Goal: Transaction & Acquisition: Purchase product/service

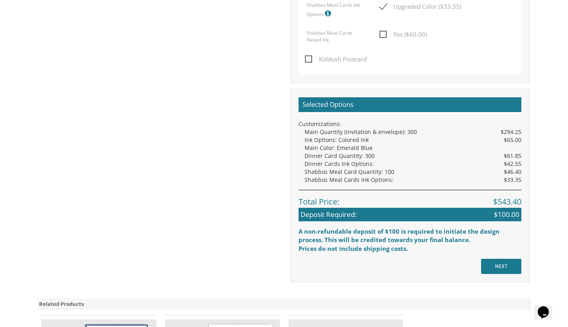
scroll to position [742, 0]
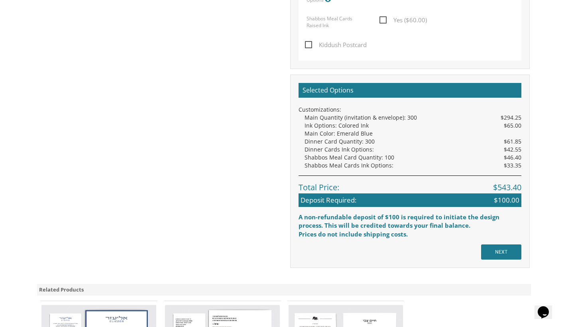
click at [504, 246] on input "NEXT" at bounding box center [501, 252] width 40 height 15
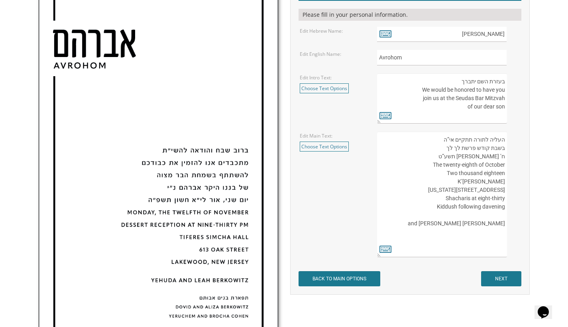
scroll to position [241, 0]
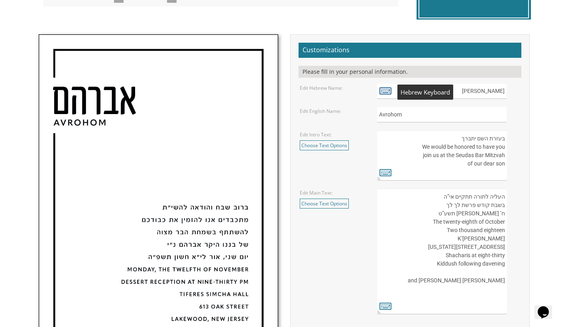
click at [387, 93] on icon at bounding box center [386, 90] width 12 height 11
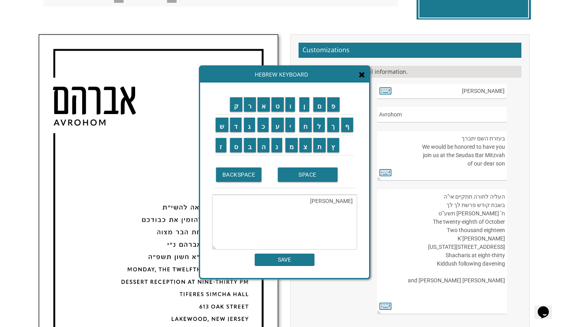
click at [339, 201] on textarea "[PERSON_NAME]" at bounding box center [284, 222] width 145 height 55
click at [238, 127] on input "ד" at bounding box center [236, 125] width 12 height 14
click at [274, 148] on input "נ" at bounding box center [277, 145] width 11 height 14
click at [290, 132] on td "י" at bounding box center [292, 125] width 14 height 20
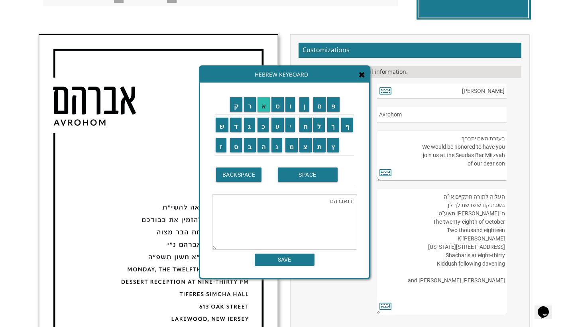
click at [263, 111] on input "א" at bounding box center [264, 104] width 13 height 14
click at [320, 135] on td "ת" at bounding box center [320, 145] width 14 height 20
click at [239, 179] on input "BACKSPACE" at bounding box center [239, 175] width 46 height 14
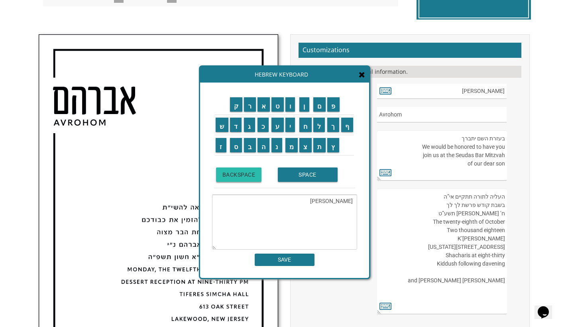
click at [239, 179] on input "BACKSPACE" at bounding box center [239, 175] width 46 height 14
click at [240, 179] on input "BACKSPACE" at bounding box center [239, 175] width 46 height 14
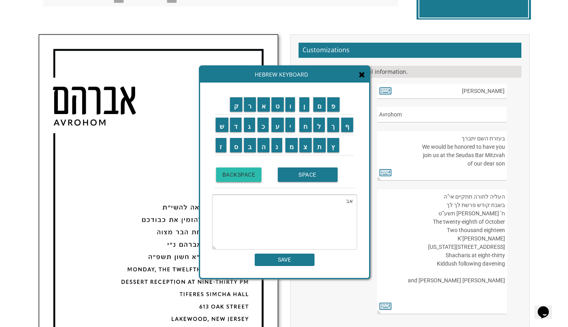
type textarea "א"
click at [240, 179] on input "BACKSPACE" at bounding box center [239, 175] width 46 height 14
click at [235, 129] on input "ד" at bounding box center [236, 125] width 12 height 14
click at [280, 147] on input "נ" at bounding box center [277, 145] width 11 height 14
click at [290, 133] on td "י" at bounding box center [292, 125] width 14 height 20
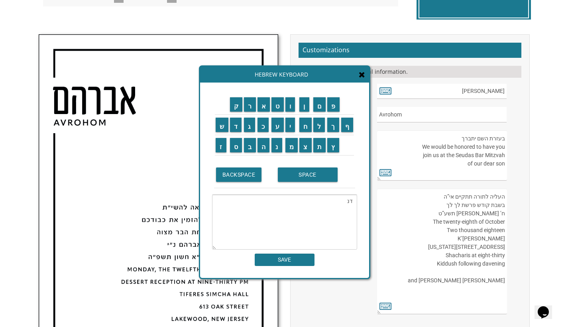
click at [266, 112] on td "א" at bounding box center [264, 105] width 14 height 20
click at [290, 126] on input "י" at bounding box center [291, 125] width 10 height 14
click at [266, 102] on input "א" at bounding box center [264, 104] width 13 height 14
click at [317, 127] on input "ל" at bounding box center [320, 125] width 12 height 14
type textarea "דניאל"
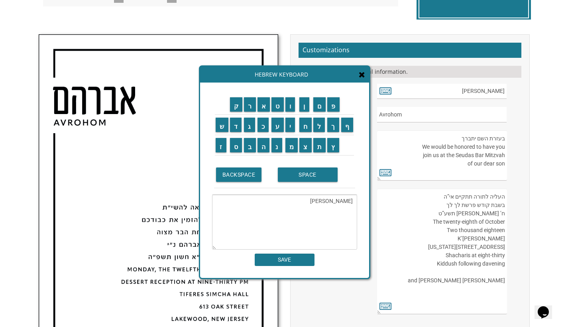
click at [306, 263] on input "SAVE" at bounding box center [285, 260] width 60 height 12
type input "דניאל"
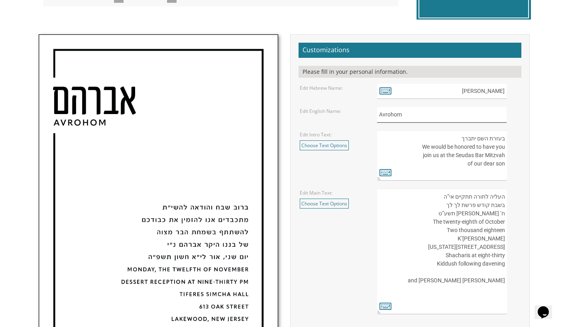
click at [418, 119] on input "Avrohom" at bounding box center [442, 115] width 130 height 16
type input "Daniel"
click at [362, 128] on form "Customizations Please fill in your personal information. Edit Hebrew Name: דניאל" at bounding box center [410, 193] width 223 height 301
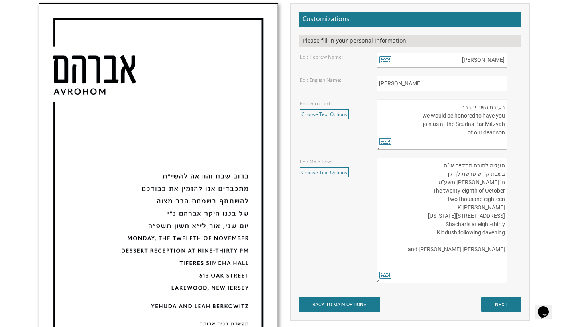
scroll to position [265, 0]
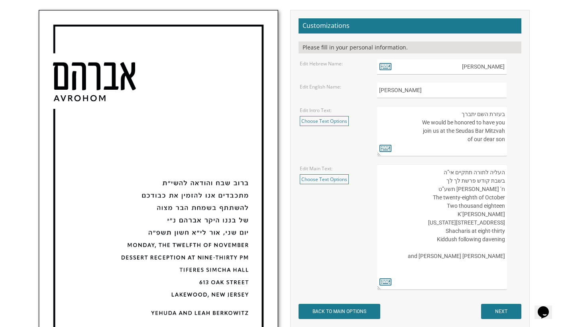
click at [467, 140] on textarea "בעזרת השם יתברך We would be honored to have you join us at the Seudas Bar Mitzv…" at bounding box center [442, 131] width 130 height 50
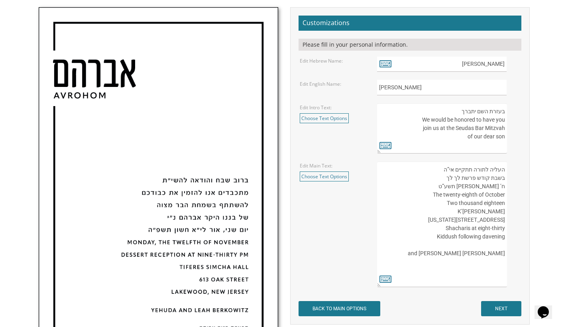
scroll to position [266, 0]
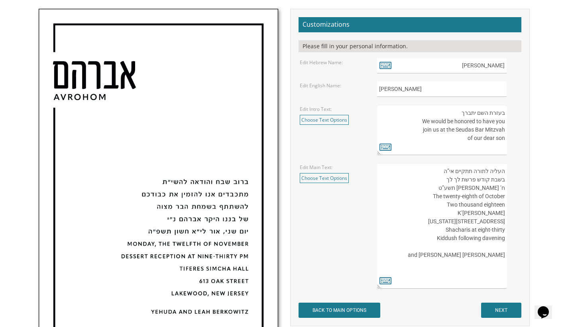
click at [452, 114] on textarea "בעזרת השם יתברך We would be honored to have you join us at the Seudas Bar Mitzv…" at bounding box center [442, 130] width 130 height 50
drag, startPoint x: 456, startPoint y: 142, endPoint x: 479, endPoint y: 128, distance: 27.0
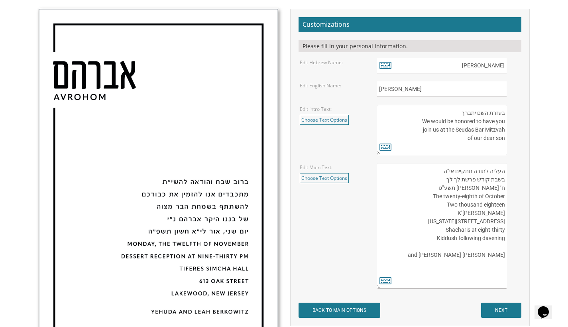
click at [479, 128] on textarea "בעזרת השם יתברך We would be honored to have you join us at the Seudas Bar Mitzv…" at bounding box center [442, 130] width 130 height 50
drag, startPoint x: 455, startPoint y: 114, endPoint x: 486, endPoint y: 138, distance: 39.4
click at [486, 138] on textarea "בעזרת השם יתברך We would be honored to have you join us at the Seudas Bar Mitzv…" at bounding box center [442, 130] width 130 height 50
click at [459, 141] on textarea "בעזרת השם יתברך We would be honored to have you join us at the Seudas Bar Mitzv…" at bounding box center [442, 130] width 130 height 50
drag, startPoint x: 462, startPoint y: 111, endPoint x: 501, endPoint y: 144, distance: 51.5
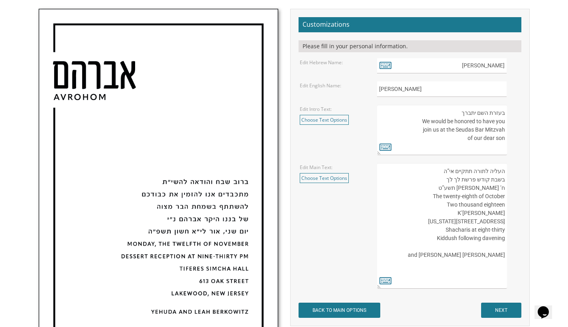
click at [501, 144] on textarea "בעזרת השם יתברך We would be honored to have you join us at the Seudas Bar Mitzv…" at bounding box center [442, 130] width 130 height 50
click at [495, 132] on textarea "בעזרת השם יתברך We would be honored to have you join us at the Seudas Bar Mitzv…" at bounding box center [442, 130] width 130 height 50
drag, startPoint x: 461, startPoint y: 111, endPoint x: 503, endPoint y: 135, distance: 49.0
click at [503, 135] on textarea "בעזרת השם יתברך We would be honored to have you join us at the Seudas Bar Mitzv…" at bounding box center [442, 130] width 130 height 50
drag, startPoint x: 505, startPoint y: 138, endPoint x: 470, endPoint y: 117, distance: 40.6
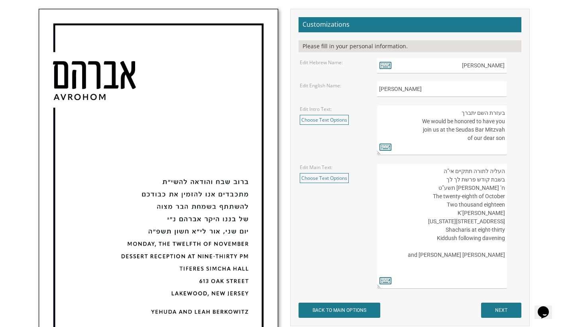
click at [470, 117] on textarea "בעזרת השם יתברך We would be honored to have you join us at the Seudas Bar Mitzv…" at bounding box center [442, 130] width 130 height 50
drag, startPoint x: 462, startPoint y: 113, endPoint x: 493, endPoint y: 130, distance: 36.1
click at [493, 130] on textarea "בעזרת השם יתברך We would be honored to have you join us at the Seudas Bar Mitzv…" at bounding box center [442, 130] width 130 height 50
drag, startPoint x: 505, startPoint y: 139, endPoint x: 483, endPoint y: 127, distance: 24.6
click at [483, 127] on textarea "בעזרת השם יתברך We would be honored to have you join us at the Seudas Bar Mitzv…" at bounding box center [442, 130] width 130 height 50
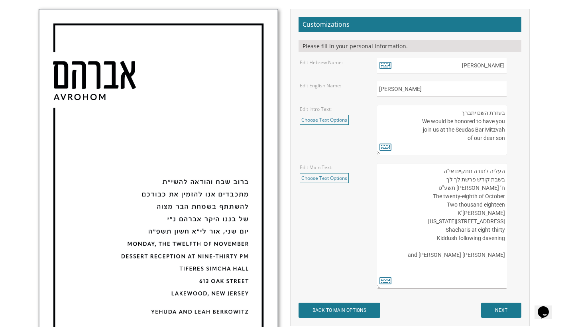
click at [469, 117] on textarea "בעזרת השם יתברך We would be honored to have you join us at the Seudas Bar Mitzv…" at bounding box center [442, 130] width 130 height 50
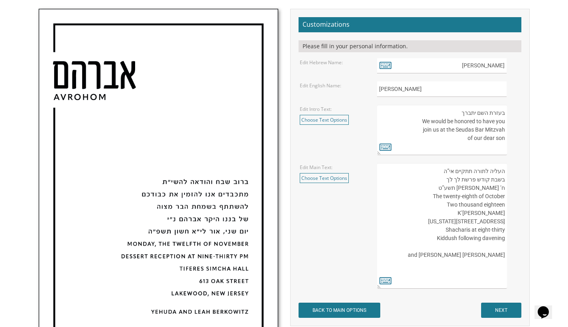
click at [463, 113] on textarea "בעזרת השם יתברך We would be honored to have you join us at the Seudas Bar Mitzv…" at bounding box center [442, 130] width 130 height 50
paste textarea "ךרבתי םשהל האדוהו חבשב"
drag, startPoint x: 442, startPoint y: 114, endPoint x: 508, endPoint y: 114, distance: 65.4
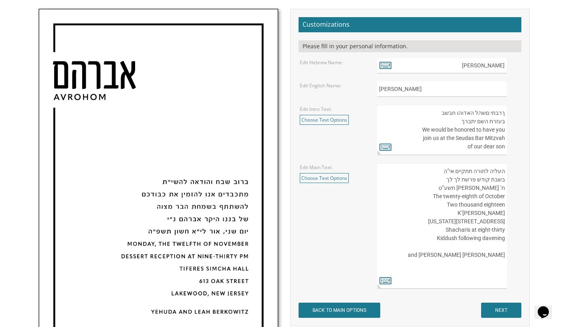
click at [508, 114] on div "בעזרת השם יתברך We would be honored to have you join us at the Seudas Bar Mitzv…" at bounding box center [448, 130] width 143 height 50
type textarea "ךרבתי םשהל האדוהו חבשב בעזרת השם יתברך We would be honored to have you join us …"
click at [387, 149] on icon at bounding box center [386, 146] width 12 height 11
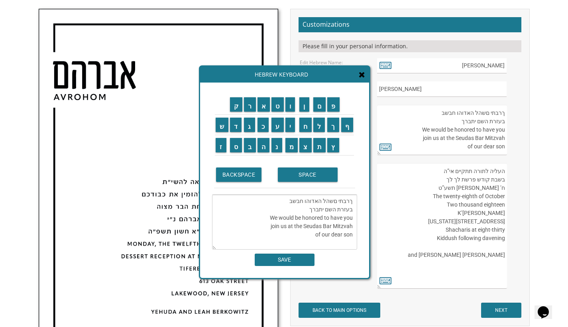
click at [302, 202] on textarea "ךרבתי םשהל האדוהו חבשב בעזרת השם יתברך We would be honored to have you join us …" at bounding box center [284, 222] width 145 height 55
paste textarea
click at [248, 201] on textarea "ךרבתי םשהל האדוהו חבשבבעזרת השם יתברך We would be honored to have you join us a…" at bounding box center [284, 222] width 145 height 55
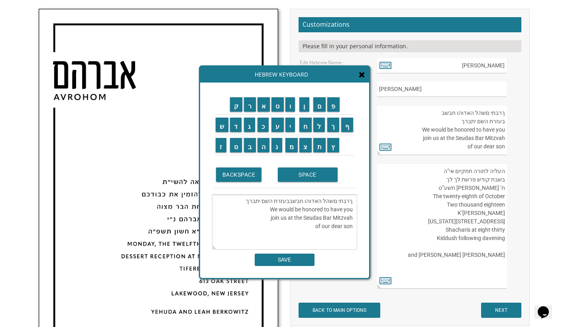
click at [247, 202] on textarea "ךרבתי םשהל האדוהו חבשבבעזרת השם יתברך We would be honored to have you join us a…" at bounding box center [284, 222] width 145 height 55
click at [246, 201] on textarea "ךרבתי םשהל האדוהו חבשבבעזרת השם יתברך We would be honored to have you join us a…" at bounding box center [284, 222] width 145 height 55
click at [294, 201] on textarea "ךרבתי םשהל האדוהו חבשבבעזרת השם יתברך We would be honored to have you join us a…" at bounding box center [284, 222] width 145 height 55
click at [289, 202] on textarea "ךרבתי םשהל האדוהו חבשבבעזרת השם יתברך We would be honored to have you join us a…" at bounding box center [284, 222] width 145 height 55
click at [290, 200] on textarea "ךרבתי םשהל האדוהו חבשב בעזרת השם יתברך We would be honored to have you join us …" at bounding box center [284, 222] width 145 height 55
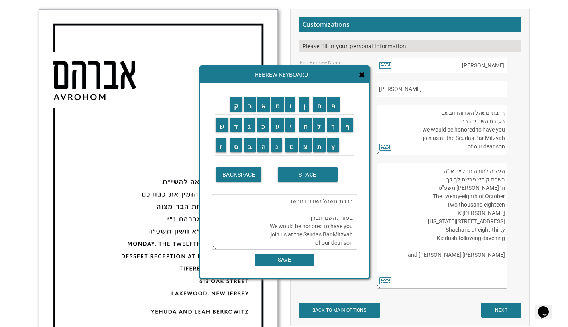
click at [271, 202] on textarea "ךרבתי םשהל האדוהו חבשב בעזרת השם יתברך We would be honored to have you join us …" at bounding box center [284, 222] width 145 height 55
paste textarea "ךרבתי םשהל האדוהו חבשב"
click at [253, 144] on input "ב" at bounding box center [250, 145] width 12 height 14
click at [248, 109] on input "ר" at bounding box center [250, 104] width 12 height 14
click at [251, 146] on input "ב" at bounding box center [250, 145] width 12 height 14
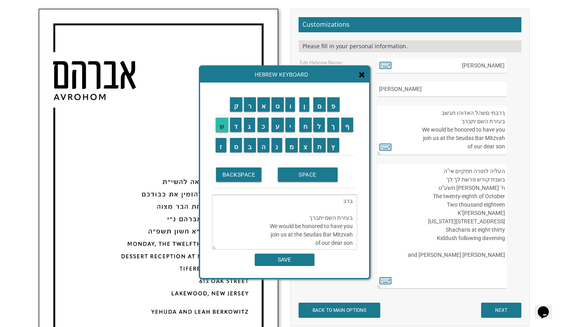
click at [226, 131] on input "ש" at bounding box center [222, 125] width 13 height 14
click at [254, 151] on input "ב" at bounding box center [250, 145] width 12 height 14
click at [309, 123] on input "ח" at bounding box center [306, 125] width 12 height 14
click at [341, 201] on textarea "ברבשבח בעזרת השם יתברך We would be honored to have you join us at the Seudas Ba…" at bounding box center [284, 222] width 145 height 55
click at [343, 203] on textarea "ברבשבח בעזרת השם יתברך We would be honored to have you join us at the Seudas Ba…" at bounding box center [284, 222] width 145 height 55
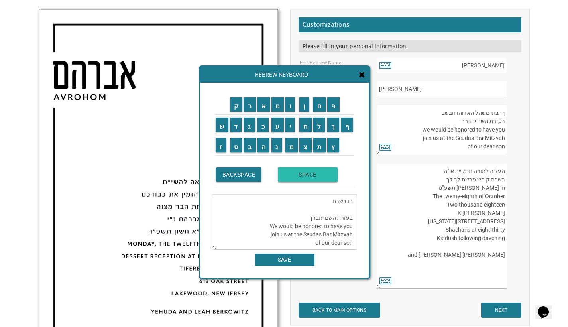
click at [315, 181] on input "SPACE" at bounding box center [308, 175] width 60 height 14
click at [328, 204] on textarea "ברב שבח בעזרת השם יתברך We would be honored to have you join us at the Seudas B…" at bounding box center [284, 222] width 145 height 55
click at [310, 176] on input "SPACE" at bounding box center [308, 175] width 60 height 14
click at [289, 111] on input "ו" at bounding box center [291, 104] width 10 height 14
click at [268, 148] on input "ה" at bounding box center [264, 145] width 12 height 14
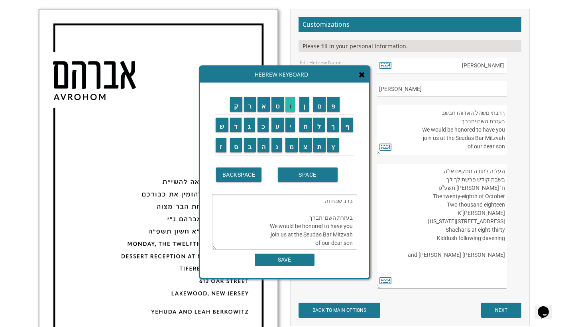
click at [290, 108] on input "ו" at bounding box center [291, 104] width 10 height 14
click at [239, 128] on input "ד" at bounding box center [236, 125] width 12 height 14
click at [263, 112] on td "א" at bounding box center [264, 105] width 14 height 20
click at [262, 145] on input "ה" at bounding box center [264, 145] width 12 height 14
click at [290, 178] on input "SPACE" at bounding box center [308, 175] width 60 height 14
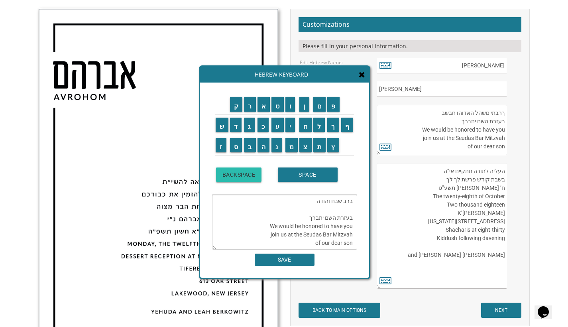
click at [256, 180] on input "BACKSPACE" at bounding box center [239, 175] width 46 height 14
click at [267, 112] on td "א" at bounding box center [264, 105] width 14 height 20
click at [268, 151] on input "ה" at bounding box center [264, 145] width 12 height 14
click at [290, 173] on input "SPACE" at bounding box center [308, 175] width 60 height 14
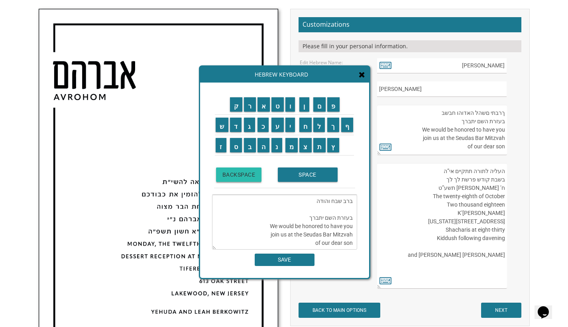
click at [246, 176] on input "BACKSPACE" at bounding box center [239, 175] width 46 height 14
click at [263, 107] on input "א" at bounding box center [264, 104] width 13 height 14
click at [260, 146] on input "ה" at bounding box center [264, 145] width 12 height 14
click at [302, 174] on input "SPACE" at bounding box center [308, 175] width 60 height 14
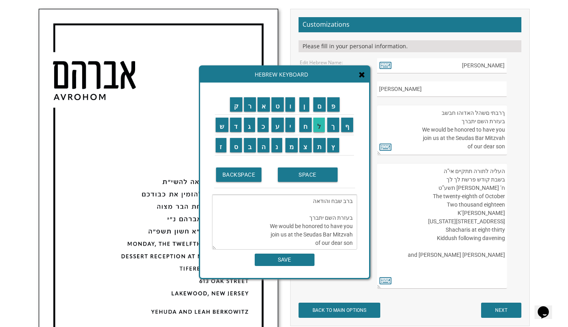
click at [318, 127] on input "ל" at bounding box center [320, 125] width 12 height 14
click at [262, 154] on td "ה" at bounding box center [264, 145] width 14 height 20
click at [266, 154] on td "ה" at bounding box center [264, 145] width 14 height 20
click at [264, 151] on input "ה" at bounding box center [264, 145] width 12 height 14
click at [225, 130] on input "ש" at bounding box center [222, 125] width 13 height 14
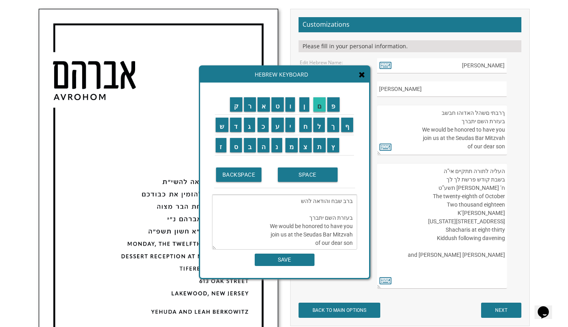
click at [320, 110] on input "ם" at bounding box center [320, 104] width 13 height 14
click at [310, 175] on input "SPACE" at bounding box center [308, 175] width 60 height 14
click at [288, 131] on input "י" at bounding box center [291, 125] width 10 height 14
click at [318, 144] on input "ת" at bounding box center [320, 145] width 13 height 14
click at [251, 150] on input "ב" at bounding box center [250, 145] width 12 height 14
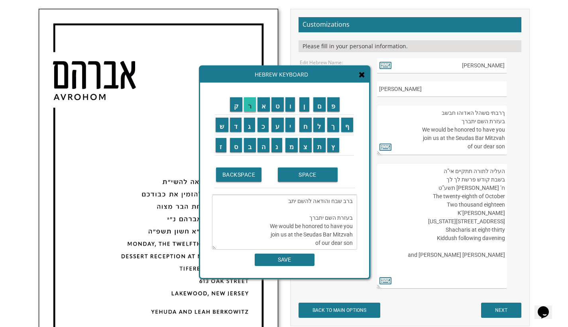
click at [247, 107] on input "ר" at bounding box center [250, 104] width 12 height 14
click at [333, 129] on input "ך" at bounding box center [334, 125] width 12 height 14
click at [296, 144] on input "מ" at bounding box center [292, 145] width 13 height 14
click at [318, 146] on input "ת" at bounding box center [320, 145] width 13 height 14
click at [262, 130] on input "כ" at bounding box center [264, 125] width 12 height 14
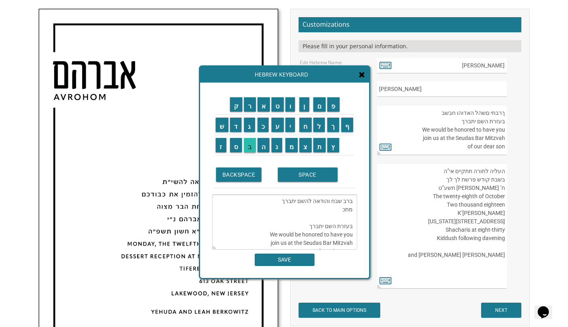
click at [253, 145] on input "ב" at bounding box center [250, 145] width 12 height 14
click at [239, 128] on input "ד" at bounding box center [236, 125] width 12 height 14
click at [291, 131] on input "י" at bounding box center [291, 125] width 10 height 14
click at [318, 105] on input "ם" at bounding box center [320, 104] width 13 height 14
click at [300, 173] on input "SPACE" at bounding box center [308, 175] width 60 height 14
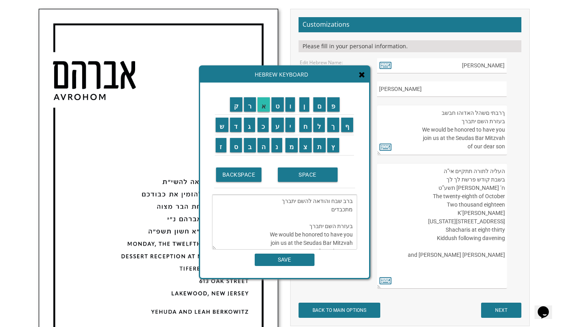
click at [262, 111] on input "א" at bounding box center [264, 104] width 13 height 14
click at [275, 142] on input "נ" at bounding box center [277, 145] width 11 height 14
click at [294, 110] on input "ו" at bounding box center [291, 104] width 10 height 14
click at [306, 172] on input "SPACE" at bounding box center [308, 175] width 60 height 14
click at [316, 127] on input "ל" at bounding box center [320, 125] width 12 height 14
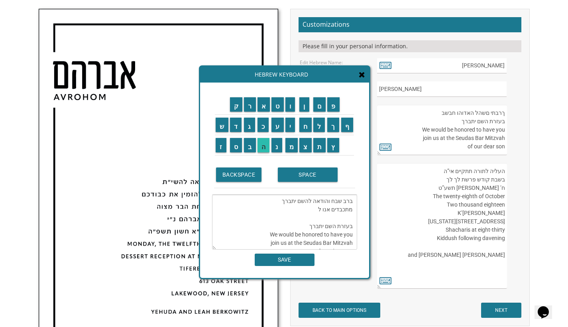
click at [268, 148] on input "ה" at bounding box center [264, 145] width 12 height 14
click at [225, 146] on input "ז" at bounding box center [221, 145] width 11 height 14
click at [290, 146] on input "מ" at bounding box center [292, 145] width 13 height 14
click at [291, 131] on input "י" at bounding box center [291, 125] width 10 height 14
click at [306, 111] on input "ן" at bounding box center [305, 104] width 10 height 14
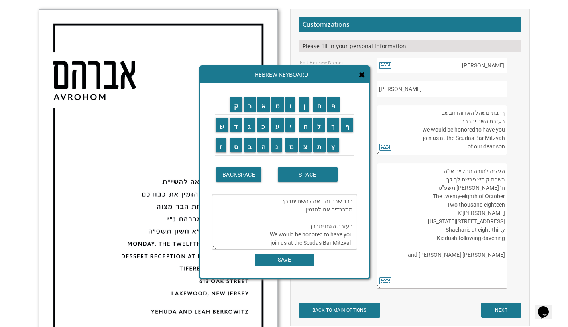
click at [298, 184] on td "SPACE" at bounding box center [315, 175] width 79 height 27
click at [263, 108] on input "א" at bounding box center [264, 104] width 13 height 14
click at [316, 148] on input "ת" at bounding box center [320, 145] width 13 height 14
click at [307, 210] on textarea "ברב שבח והודאה להשם יתברך מתכבדים אנו להזמיןאת בעזרת השם יתברך We would be hono…" at bounding box center [284, 222] width 145 height 55
click at [305, 210] on textarea "ברב שבח והודאה להשם יתברך מתכבדים אנו להזמיןאת בעזרת השם יתברך We would be hono…" at bounding box center [284, 222] width 145 height 55
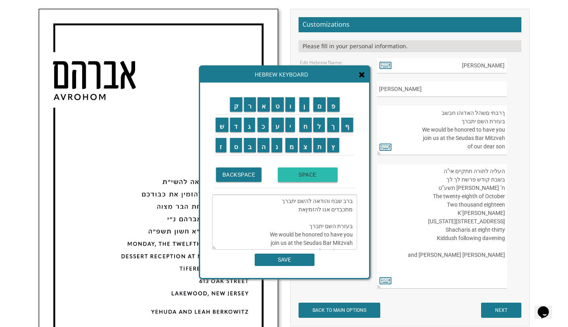
click at [318, 180] on input "SPACE" at bounding box center [308, 175] width 60 height 14
click at [296, 213] on textarea "ברב שבח והודאה להשם יתברך מתכבדים אנו להזמין את בעזרת השם יתברך We would be hon…" at bounding box center [284, 222] width 145 height 55
click at [296, 209] on textarea "ברב שבח והודאה להשם יתברך מתכבדים אנו להזמין את בעזרת השם יתברך We would be hon…" at bounding box center [284, 222] width 145 height 55
click at [318, 180] on input "SPACE" at bounding box center [308, 175] width 60 height 14
click at [239, 107] on input "ק" at bounding box center [236, 104] width 13 height 14
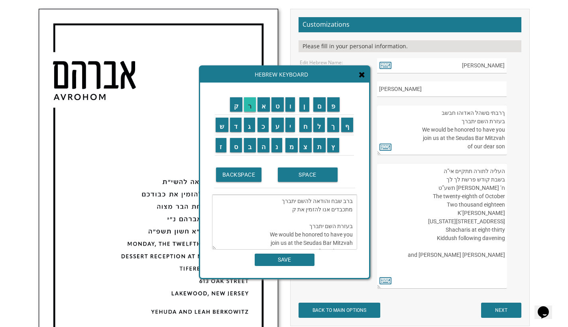
click at [247, 107] on input "ר" at bounding box center [250, 104] width 12 height 14
click at [288, 106] on input "ו" at bounding box center [291, 104] width 10 height 14
click at [250, 150] on input "ב" at bounding box center [250, 145] width 12 height 14
click at [291, 130] on input "י" at bounding box center [291, 125] width 10 height 14
click at [276, 149] on input "נ" at bounding box center [277, 145] width 11 height 14
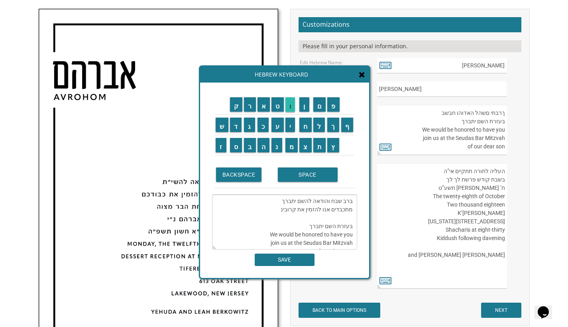
click at [292, 104] on input "ו" at bounding box center [291, 104] width 10 height 14
click at [298, 172] on input "SPACE" at bounding box center [308, 175] width 60 height 14
click at [290, 107] on input "ו" at bounding box center [291, 104] width 10 height 14
click at [290, 123] on input "י" at bounding box center [291, 125] width 10 height 14
click at [239, 125] on input "ד" at bounding box center [236, 125] width 12 height 14
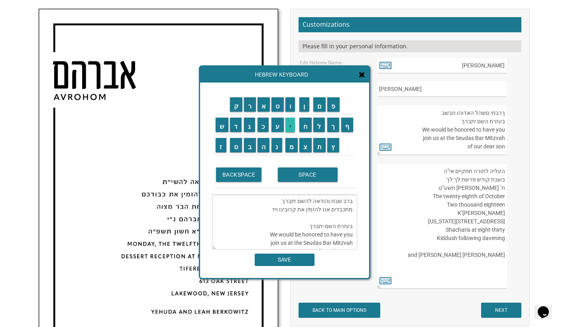
click at [289, 126] on input "י" at bounding box center [291, 125] width 10 height 14
click at [234, 132] on input "ד" at bounding box center [236, 125] width 12 height 14
click at [292, 130] on input "י" at bounding box center [291, 125] width 10 height 14
click at [281, 148] on input "נ" at bounding box center [277, 145] width 11 height 14
click at [293, 109] on input "ו" at bounding box center [291, 104] width 10 height 14
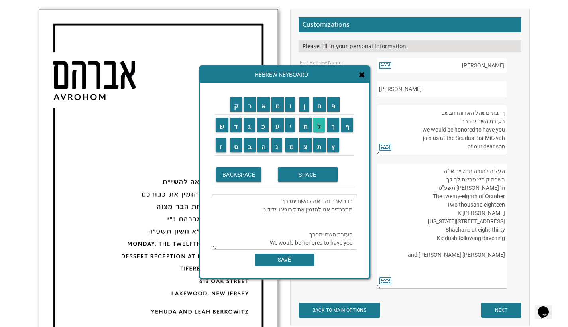
click at [317, 130] on input "ל" at bounding box center [320, 125] width 12 height 14
click at [263, 152] on input "ה" at bounding box center [264, 145] width 12 height 14
click at [217, 128] on input "ש" at bounding box center [222, 125] width 13 height 14
click at [316, 143] on input "ת" at bounding box center [320, 145] width 13 height 14
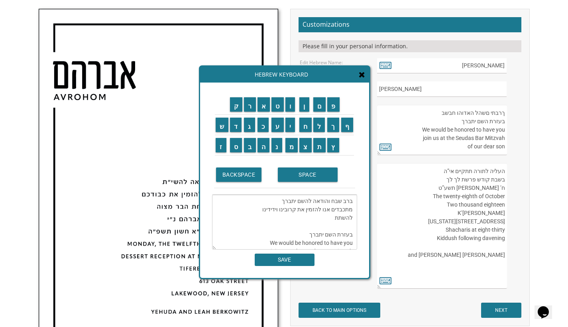
click at [347, 132] on td "ף" at bounding box center [348, 125] width 14 height 20
click at [348, 130] on input "ף" at bounding box center [347, 125] width 12 height 14
click at [295, 174] on input "SPACE" at bounding box center [308, 175] width 60 height 14
click at [248, 148] on input "ב" at bounding box center [250, 145] width 12 height 14
click at [224, 127] on input "ש" at bounding box center [222, 125] width 13 height 14
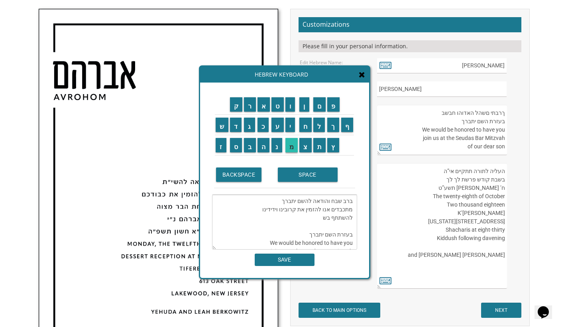
click at [293, 143] on input "מ" at bounding box center [292, 145] width 13 height 14
click at [304, 130] on input "ח" at bounding box center [306, 125] width 12 height 14
click at [319, 147] on input "ת" at bounding box center [320, 145] width 13 height 14
click at [294, 172] on input "SPACE" at bounding box center [308, 175] width 60 height 14
click at [267, 145] on input "ה" at bounding box center [264, 145] width 12 height 14
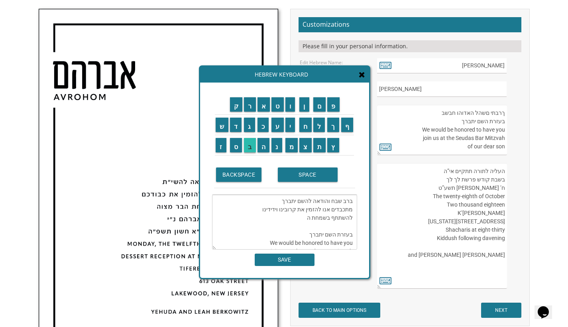
click at [252, 147] on input "ב" at bounding box center [250, 145] width 12 height 14
click at [251, 111] on input "ר" at bounding box center [250, 104] width 12 height 14
click at [303, 179] on input "SPACE" at bounding box center [308, 175] width 60 height 14
click at [294, 152] on input "מ" at bounding box center [292, 145] width 13 height 14
click at [303, 150] on input "צ" at bounding box center [306, 145] width 12 height 14
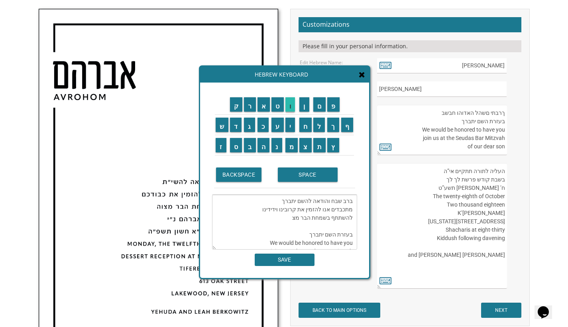
click at [292, 107] on input "ו" at bounding box center [291, 104] width 10 height 14
click at [266, 151] on input "ה" at bounding box center [264, 145] width 12 height 14
click at [296, 177] on input "SPACE" at bounding box center [308, 175] width 60 height 14
click at [225, 125] on input "ש" at bounding box center [222, 125] width 13 height 14
click at [322, 126] on input "ל" at bounding box center [320, 125] width 12 height 14
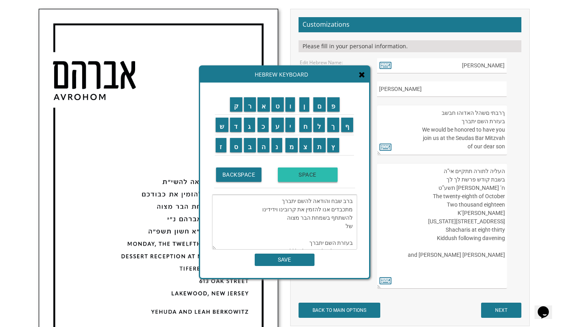
click at [313, 177] on input "SPACE" at bounding box center [308, 175] width 60 height 14
click at [247, 147] on input "ב" at bounding box center [250, 145] width 12 height 14
click at [272, 148] on input "נ" at bounding box center [277, 145] width 11 height 14
click at [293, 105] on input "ו" at bounding box center [291, 104] width 10 height 14
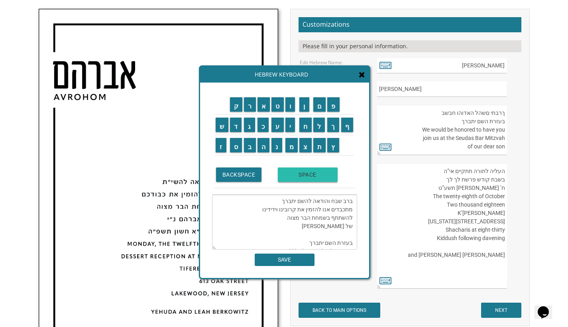
click at [304, 175] on input "SPACE" at bounding box center [308, 175] width 60 height 14
click at [264, 148] on input "ה" at bounding box center [264, 145] width 12 height 14
click at [288, 129] on input "י" at bounding box center [291, 125] width 10 height 14
click at [240, 110] on input "ק" at bounding box center [236, 104] width 13 height 14
click at [249, 108] on input "ר" at bounding box center [250, 104] width 12 height 14
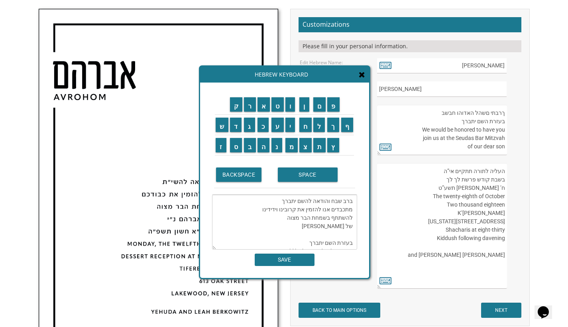
click at [322, 243] on textarea "ברב שבח והודאה להשם יתברך מתכבדים אנו להזמין את קרובינו וידידינו להשתתף בשמחת ה…" at bounding box center [284, 222] width 145 height 55
click at [321, 229] on textarea "ברב שבח והודאה להשם יתברך מתכבדים אנו להזמין את קרובינו וידידינו להשתתף בשמחת ה…" at bounding box center [284, 222] width 145 height 55
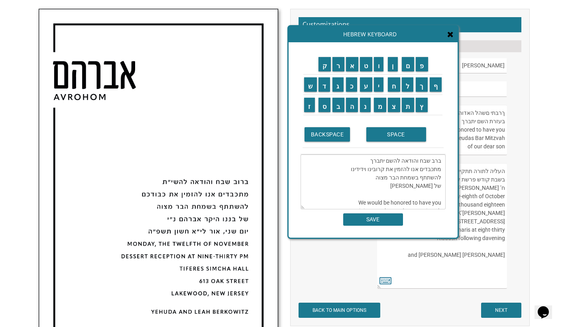
drag, startPoint x: 290, startPoint y: 77, endPoint x: 378, endPoint y: 36, distance: 97.3
click at [378, 36] on div "Hebrew Keyboard" at bounding box center [373, 34] width 169 height 16
click at [399, 184] on textarea "ברב שבח והודאה להשם יתברך מתכבדים אנו להזמין את קרובינו וידידינו להשתתף בשמחת ה…" at bounding box center [373, 181] width 145 height 55
click at [326, 88] on input "ד" at bounding box center [325, 84] width 12 height 14
click at [366, 105] on input "נ" at bounding box center [365, 105] width 11 height 14
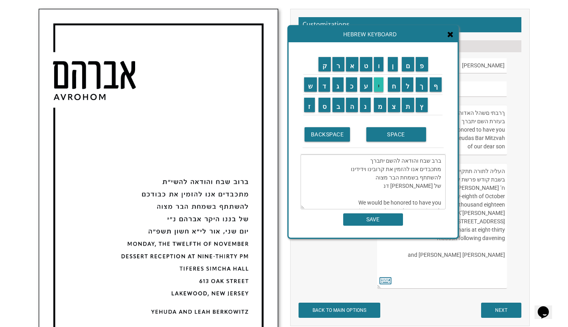
click at [377, 89] on input "י" at bounding box center [379, 84] width 10 height 14
click at [350, 65] on input "א" at bounding box center [352, 64] width 13 height 14
click at [407, 85] on input "ל" at bounding box center [408, 84] width 12 height 14
click at [363, 107] on input "נ" at bounding box center [365, 105] width 11 height 14
click at [382, 85] on input "י" at bounding box center [379, 84] width 10 height 14
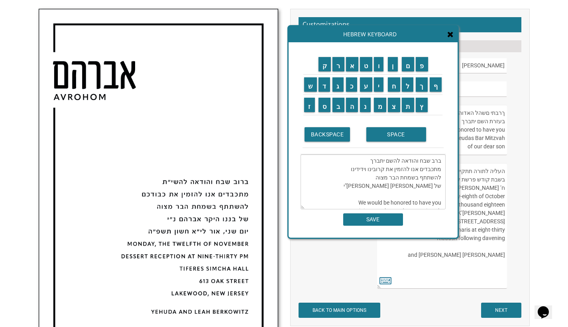
click at [371, 203] on textarea "ברב שבח והודאה להשם יתברך מתכבדים אנו להזמין את קרובינו וידידינו להשתתף בשמחת ה…" at bounding box center [373, 181] width 145 height 55
click at [369, 201] on textarea "ברב שבח והודאה להשם יתברך מתכבדים אנו להזמין את קרובינו וידידינו להשתתף בשמחת ה…" at bounding box center [373, 181] width 145 height 55
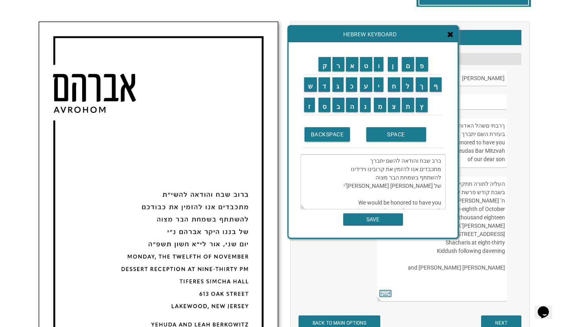
scroll to position [252, 0]
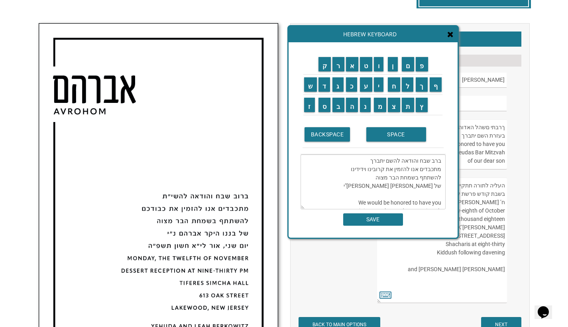
click at [409, 202] on textarea "ברב שבח והודאה להשם יתברך מתכבדים אנו להזמין את קרובינו וידידינו להשתתף בשמחת ה…" at bounding box center [373, 181] width 145 height 55
click at [367, 195] on textarea "ברב שבח והודאה להשם יתברך מתכבדים אנו להזמין את קרובינו וידידינו להשתתף בשמחת ה…" at bounding box center [373, 181] width 145 height 55
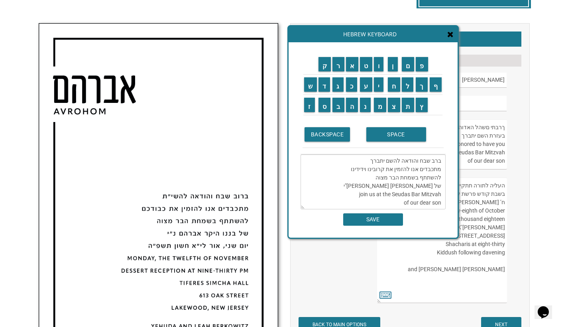
click at [367, 195] on textarea "ברב שבח והודאה להשם יתברך מתכבדים אנו להזמין את קרובינו וידידינו להשתתף בשמחת ה…" at bounding box center [373, 181] width 145 height 55
click at [401, 195] on textarea "ברב שבח והודאה להשם יתברך מתכבדים אנו להזמין את קרובינו וידידינו להשתתף בשמחת ה…" at bounding box center [373, 181] width 145 height 55
type textarea "ברב שבח והודאה להשם יתברך מתכבדים אנו להזמין את קרובינו וידידינו להשתתף בשמחת ה…"
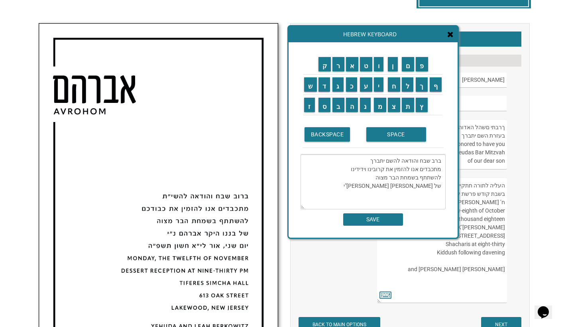
click at [373, 220] on input "SAVE" at bounding box center [373, 219] width 60 height 12
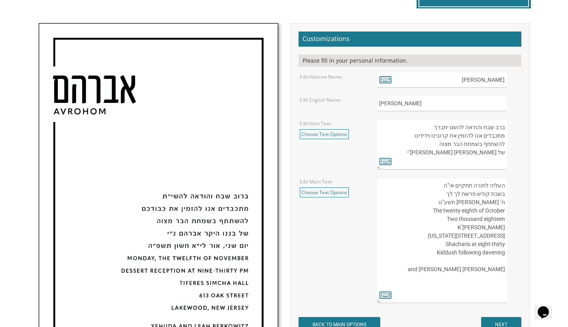
type textarea "ברב שבח והודאה להשם יתברך מתכבדים אנו להזמין את קרובינו וידידינו להשתתף בשמחת ה…"
click at [459, 192] on textarea "העליה לתורה תתקיים אי”ה בשבת קודש פרשת לך לך ח’ חשון תשע”ט The twenty-eighth of…" at bounding box center [442, 241] width 130 height 126
drag, startPoint x: 445, startPoint y: 197, endPoint x: 459, endPoint y: 196, distance: 14.0
click at [459, 196] on textarea "העליה לתורה תתקיים אי”ה בשבת קודש פרשת לך לך ח’ חשון תשע”ט The twenty-eighth of…" at bounding box center [442, 241] width 130 height 126
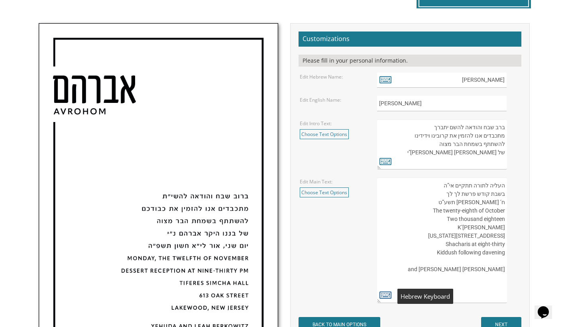
click at [383, 294] on icon at bounding box center [386, 294] width 12 height 11
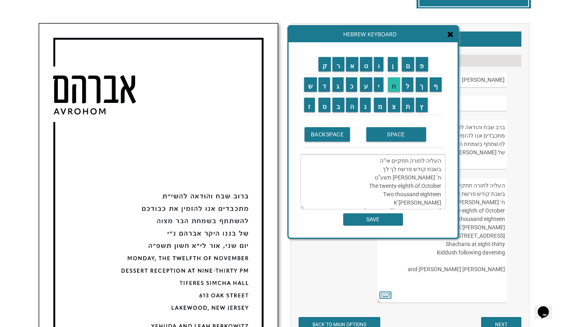
click at [392, 84] on input "ח" at bounding box center [394, 84] width 12 height 14
click at [377, 86] on input "י" at bounding box center [379, 84] width 10 height 14
click at [438, 203] on textarea "העליה לתורה תתקיים אי”ה בשבת קודש פרשת לך לך ח’ חשון תשע”ט The twenty-eighth of…" at bounding box center [373, 181] width 145 height 55
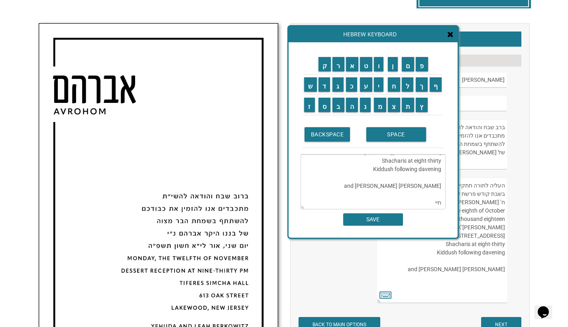
click at [438, 203] on textarea "העליה לתורה תתקיים אי”ה בשבת קודש פרשת לך לך ח’ חשון תשע”ט The twenty-eighth of…" at bounding box center [373, 181] width 145 height 55
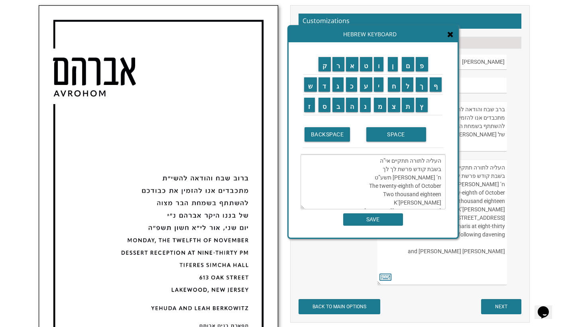
scroll to position [197, 0]
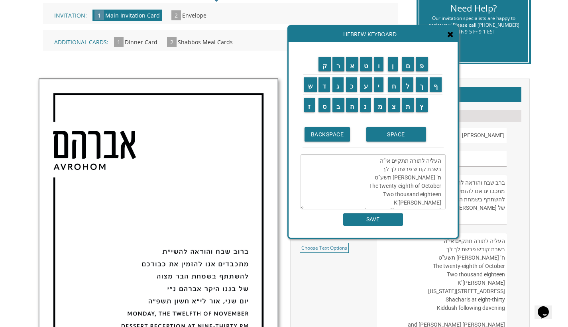
click at [393, 171] on textarea "העליה לתורה תתקיים אי”ה בשבת קודש פרשת לך לך ח’ חשון תשע”ט The twenty-eighth of…" at bounding box center [373, 181] width 145 height 55
click at [384, 172] on textarea "העליה לתורה תתקיים אי”ה בשבת קודש פרשת לך לך ח’ חשון תשע”ט The twenty-eighth of…" at bounding box center [373, 181] width 145 height 55
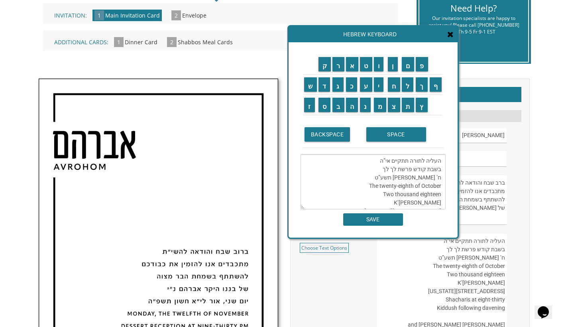
click at [391, 171] on textarea "העליה לתורה תתקיים אי”ה בשבת קודש פרשת לך לך ח’ חשון תשע”ט The twenty-eighth of…" at bounding box center [373, 181] width 145 height 55
click at [380, 170] on textarea "העליה לתורה תתקיים אי”ה בשבת קודש פרשת לך לך ח’ חשון תשע”ט The twenty-eighth of…" at bounding box center [373, 181] width 145 height 55
click at [382, 171] on textarea "העליה לתורה תתקיים אי”ה בשבת קודש פרשת לך לך ח’ חשון תשע”ט The twenty-eighth of…" at bounding box center [373, 181] width 145 height 55
click at [399, 86] on input "ח" at bounding box center [394, 84] width 12 height 14
click at [378, 87] on input "י" at bounding box center [379, 84] width 10 height 14
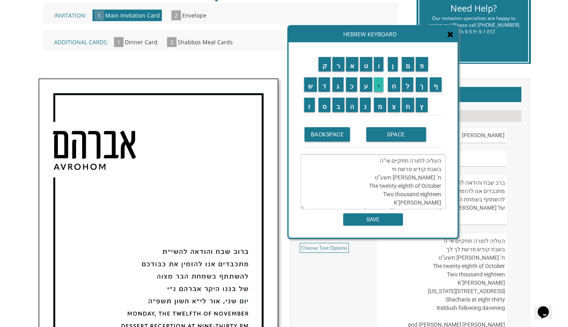
click at [378, 87] on input "י" at bounding box center [379, 84] width 10 height 14
click at [381, 144] on td "SPACE" at bounding box center [404, 134] width 79 height 27
click at [386, 169] on textarea "העליה לתורה תתקיים אי”ה בשבת קודש פרשת חיי ח’ חשון תשע”ט The twenty-eighth of O…" at bounding box center [373, 181] width 145 height 55
click at [314, 86] on input "ש" at bounding box center [310, 84] width 13 height 14
click at [337, 70] on input "ר" at bounding box center [339, 64] width 12 height 14
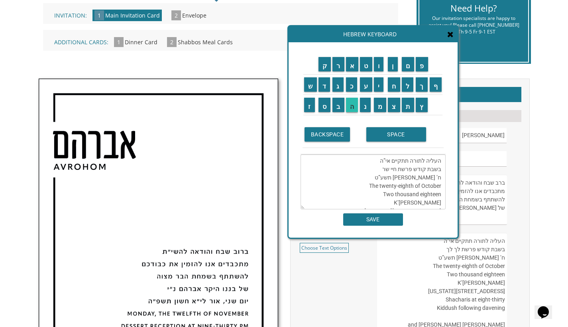
click at [353, 108] on input "ה" at bounding box center [352, 105] width 12 height 14
click at [440, 181] on textarea "העליה לתורה תתקיים אי”ה בשבת קודש פרשת חיי שרה ח’ חשון תשע”ט The twenty-eighth …" at bounding box center [373, 181] width 145 height 55
click at [441, 180] on textarea "העליה לתורה תתקיים אי”ה בשבת קודש פרשת חיי שרה ’ חשון תשע”ט The twenty-eighth o…" at bounding box center [373, 181] width 145 height 55
click at [349, 89] on input "כ" at bounding box center [352, 84] width 12 height 14
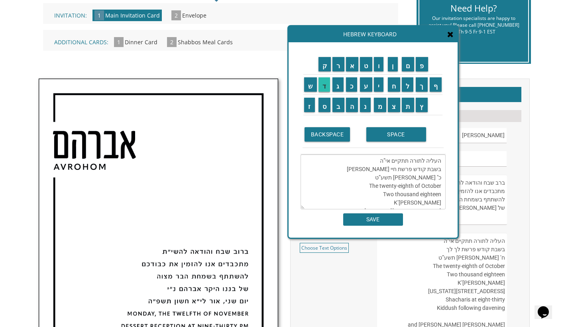
click at [328, 88] on input "ד" at bounding box center [325, 84] width 12 height 14
click at [410, 178] on textarea "העליה לתורה תתקיים אי”ה בשבת קודש פרשת חיי שרה כ"ד חשון תשע”ט The twenty-eighth…" at bounding box center [373, 181] width 145 height 55
click at [400, 180] on textarea "העליה לתורה תתקיים אי”ה בשבת קודש פרשת חיי שרה כ"ד חשון תשע”ט The twenty-eighth…" at bounding box center [373, 181] width 145 height 55
click at [407, 178] on textarea "העליה לתורה תתקיים אי”ה בשבת קודש פרשת חיי שרה כ"ד חשון תשע”ט The twenty-eighth…" at bounding box center [373, 181] width 145 height 55
click at [407, 179] on textarea "העליה לתורה תתקיים אי”ה בשבת קודש פרשת חיי שרה כ"ד חשון תשע”ט The twenty-eighth…" at bounding box center [373, 181] width 145 height 55
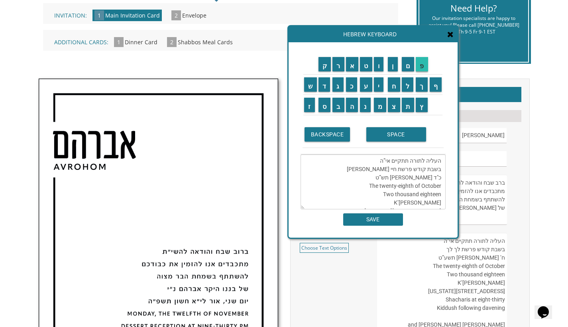
click at [420, 67] on input "פ" at bounding box center [422, 64] width 12 height 14
click at [403, 180] on textarea "העליה לתורה תתקיים אי”ה בשבת קודש פרשת חיי שרה כ"ד חשון תשפ”ט The twenty-eighth…" at bounding box center [373, 181] width 145 height 55
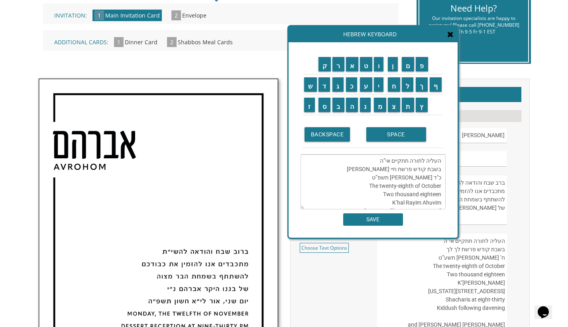
click at [402, 180] on textarea "העליה לתורה תתקיים אי”ה בשבת קודש פרשת חיי שרה כ"ד חשון תשפ”ט The twenty-eighth…" at bounding box center [373, 181] width 145 height 55
click at [382, 63] on input "ו" at bounding box center [379, 64] width 10 height 14
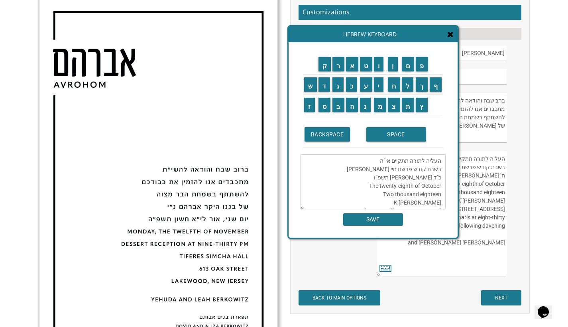
scroll to position [317, 0]
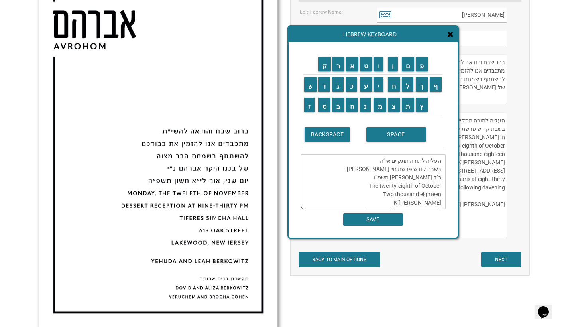
click at [388, 186] on textarea "העליה לתורה תתקיים אי”ה בשבת קודש פרשת חיי שרה כ"ד חשון תשפ”ו The twenty-eighth…" at bounding box center [373, 181] width 145 height 55
click at [395, 186] on textarea "העליה לתורה תתקיים אי”ה בשבת קודש פרשת חיי שרה כ"ד חשון תשפ”ו The twenty-eighth…" at bounding box center [373, 181] width 145 height 55
click at [412, 188] on textarea "העליה לתורה תתקיים אי”ה בשבת קודש פרשת חיי שרה כ"ד חשון תשפ”ו The twenty-eighth…" at bounding box center [373, 181] width 145 height 55
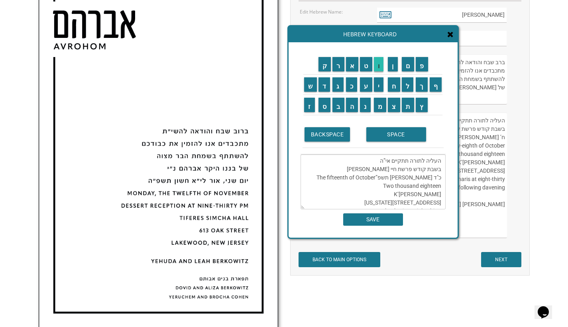
click at [378, 67] on input "ו" at bounding box center [379, 64] width 10 height 14
click at [433, 188] on textarea "העליה לתורה תתקיים אי”ה בשבת קודש פרשת חיי שרה כ"ד חשון תשפ”ו The fifteenth of …" at bounding box center [373, 181] width 145 height 55
click at [428, 198] on textarea "העליה לתורה תתקיים אי”ה בשבת קודש פרשת חיי שרה כ"ד חשון תשפ”ו The fifteenth of …" at bounding box center [373, 181] width 145 height 55
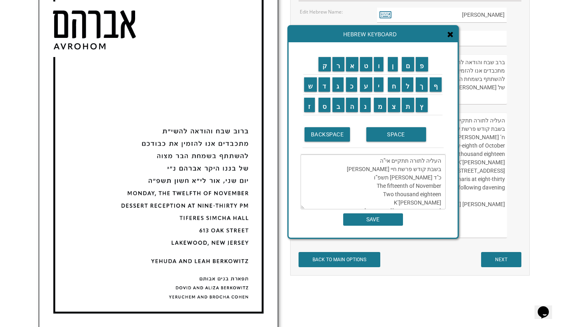
click at [428, 196] on textarea "העליה לתורה תתקיים אי”ה בשבת קודש פרשת חיי שרה כ"ד חשון תשפ”ו The fifteenth of …" at bounding box center [373, 181] width 145 height 55
click at [430, 188] on textarea "העליה לתורה תתקיים אי”ה בשבת קודש פרשת חיי שרה כ"ד חשון תשפ”ו The fifteenth of …" at bounding box center [373, 181] width 145 height 55
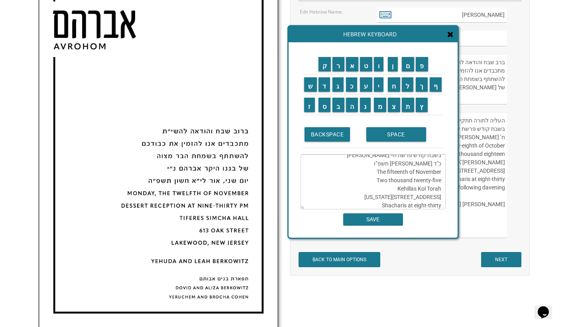
type textarea "העליה לתורה תתקיים אי”ה בשבת קודש פרשת חיי שרה כ"ד חשון תשפ”ו The fifteenth of …"
click at [399, 221] on input "SAVE" at bounding box center [373, 219] width 60 height 12
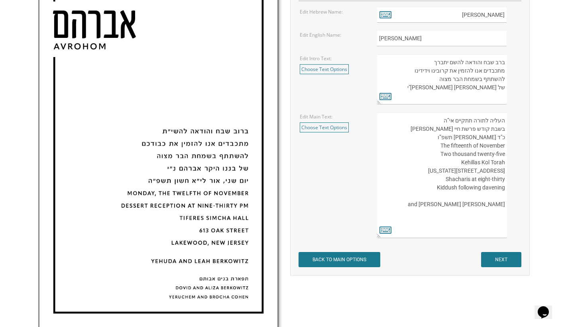
click at [476, 197] on textarea "העליה לתורה תתקיים אי”ה בשבת קודש פרשת לך לך ח’ חשון תשע”ט The twenty-eighth of…" at bounding box center [442, 175] width 130 height 126
drag, startPoint x: 464, startPoint y: 171, endPoint x: 505, endPoint y: 173, distance: 41.1
click at [505, 173] on textarea "העליה לתורה תתקיים אי”ה בשבת קודש פרשת לך לך ח’ חשון תשע”ט The twenty-eighth of…" at bounding box center [442, 175] width 130 height 126
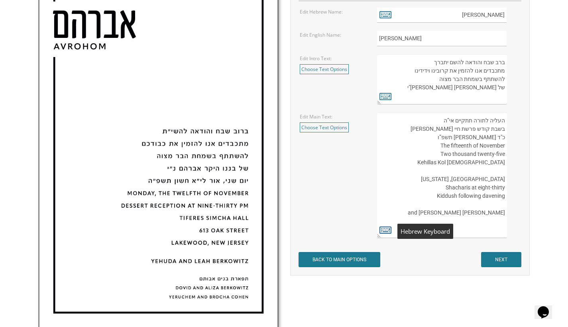
type textarea "העליה לתורה תתקיים אי”ה בשבת קודש פרשת חיי שרה כ"ד חשון תשפ”ו The fifteenth of …"
click at [384, 231] on icon at bounding box center [386, 229] width 12 height 11
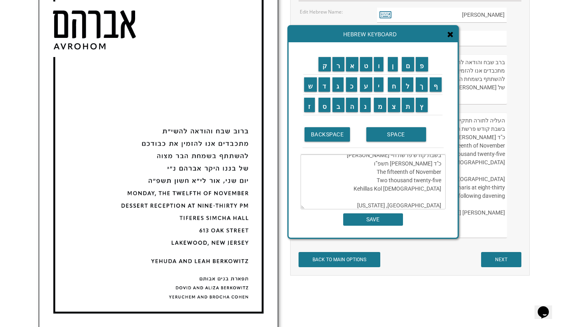
click at [410, 197] on textarea "העליה לתורה תתקיים אי”ה בשבת קודש פרשת חיי שרה כ"ד חשון תשפ”ו The fifteenth of …" at bounding box center [373, 181] width 145 height 55
click at [437, 209] on textarea "העליה לתורה תתקיים אי”ה בשבת קודש פרשת חיי שרה כ"ד חשון תשפ”ו The fifteenth of …" at bounding box center [373, 181] width 145 height 55
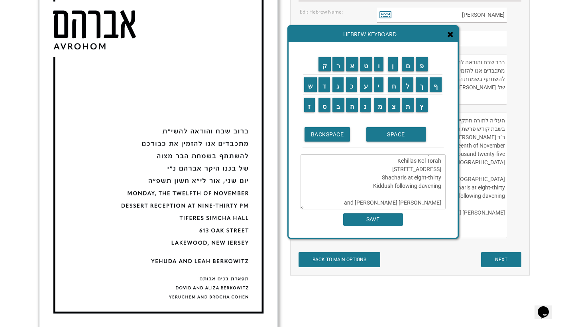
click at [441, 159] on textarea "העליה לתורה תתקיים אי”ה בשבת קודש פרשת חיי שרה כ"ד חשון תשפ”ו The fifteenth of …" at bounding box center [373, 181] width 145 height 55
click at [432, 192] on textarea "העליה לתורה תתקיים אי”ה בשבת קודש פרשת חיי שרה כ"ד חשון תשפ”ו The fifteenth of …" at bounding box center [373, 181] width 145 height 55
type textarea "העליה לתורה תתקיים אי”ה בשבת קודש פרשת חיי שרה כ"ד חשון תשפ”ו The fifteenth of …"
click at [384, 227] on div "ק ר א ט ו ן ם פ ש ד ג כ ע י ח ל" at bounding box center [373, 139] width 169 height 195
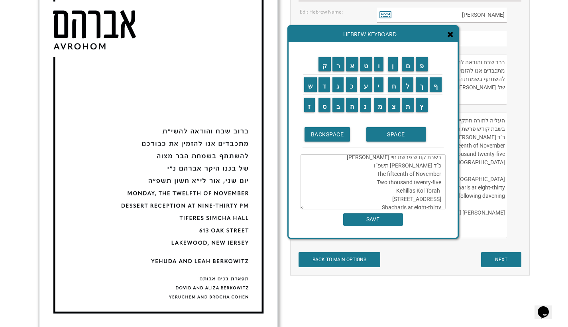
click at [392, 219] on input "SAVE" at bounding box center [373, 219] width 60 height 12
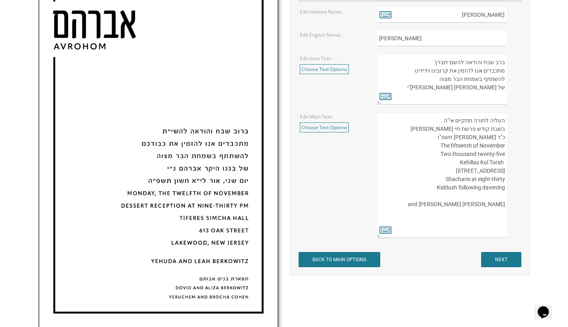
click at [503, 162] on textarea "העליה לתורה תתקיים אי”ה בשבת קודש פרשת לך לך ח’ חשון תשע”ט The twenty-eighth of…" at bounding box center [442, 175] width 130 height 126
type textarea "העליה לתורה תתקיים אי”ה בשבת קודש פרשת חיי שרה כ"ד חשון תשפ”ו The fifteenth of …"
click at [387, 228] on icon at bounding box center [386, 229] width 12 height 11
type textarea "העליה לתורה תתקיים אי”ה בשבת קודש פרשת חיי שרה כ"ד חשון תשפ”ו The fifteenth of …"
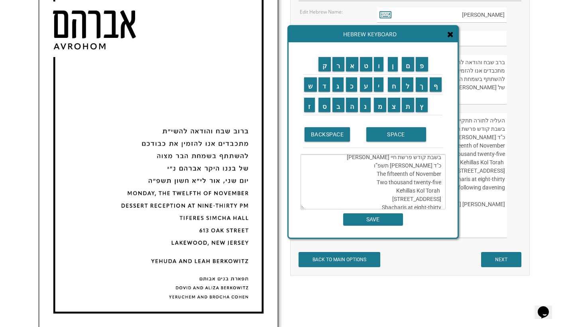
click at [450, 34] on icon at bounding box center [451, 34] width 6 height 8
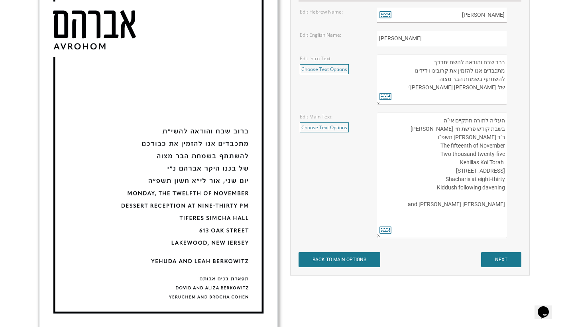
click at [497, 163] on textarea "העליה לתורה תתקיים אי”ה בשבת קודש פרשת לך לך ח’ חשון תשע”ט The twenty-eighth of…" at bounding box center [442, 175] width 130 height 126
click at [501, 164] on textarea "העליה לתורה תתקיים אי”ה בשבת קודש פרשת לך לך ח’ חשון תשע”ט The twenty-eighth of…" at bounding box center [442, 175] width 130 height 126
click at [503, 165] on textarea "העליה לתורה תתקיים אי”ה בשבת קודש פרשת לך לך ח’ חשון תשע”ט The twenty-eighth of…" at bounding box center [442, 175] width 130 height 126
click at [379, 237] on textarea "העליה לתורה תתקיים אי”ה בשבת קודש פרשת לך לך ח’ חשון תשע”ט The twenty-eighth of…" at bounding box center [442, 175] width 130 height 126
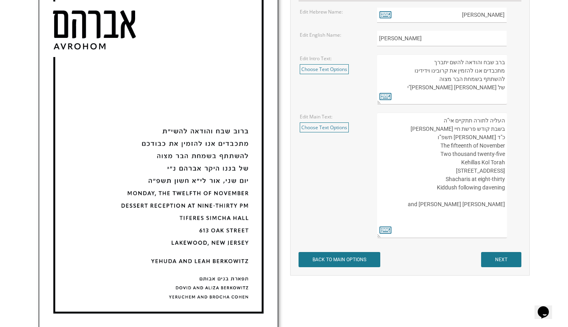
click at [479, 163] on textarea "העליה לתורה תתקיים אי”ה בשבת קודש פרשת לך לך ח’ חשון תשע”ט The twenty-eighth of…" at bounding box center [442, 175] width 130 height 126
drag, startPoint x: 460, startPoint y: 163, endPoint x: 505, endPoint y: 164, distance: 44.3
click at [505, 164] on textarea "העליה לתורה תתקיים אי”ה בשבת קודש פרשת לך לך ח’ חשון תשע”ט The twenty-eighth of…" at bounding box center [442, 175] width 130 height 126
paste textarea "Kehillas Kol Torah"
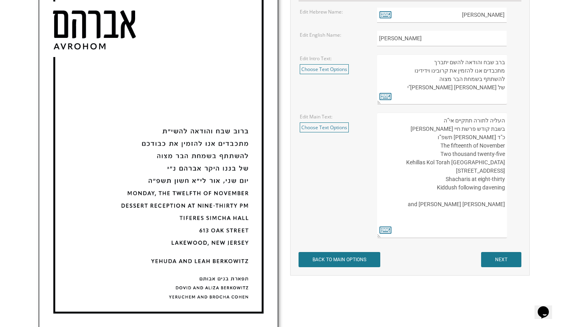
click at [503, 180] on textarea "העליה לתורה תתקיים אי”ה בשבת קודש פרשת לך לך ח’ חשון תשע”ט The twenty-eighth of…" at bounding box center [442, 175] width 130 height 126
click at [505, 188] on textarea "העליה לתורה תתקיים אי”ה בשבת קודש פרשת לך לך ח’ חשון תשע”ט The twenty-eighth of…" at bounding box center [442, 175] width 130 height 126
click at [475, 213] on textarea "העליה לתורה תתקיים אי”ה בשבת קודש פרשת לך לך ח’ חשון תשע”ט The twenty-eighth of…" at bounding box center [442, 175] width 130 height 126
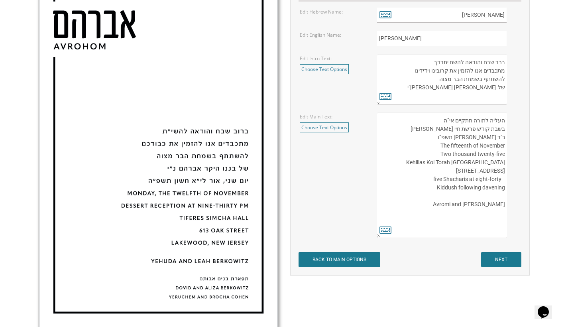
click at [440, 188] on textarea "העליה לתורה תתקיים אי”ה בשבת קודש פרשת לך לך ח’ חשון תשע”ט The twenty-eighth of…" at bounding box center [442, 175] width 130 height 126
drag, startPoint x: 450, startPoint y: 187, endPoint x: 504, endPoint y: 189, distance: 53.9
click at [504, 189] on textarea "העליה לתורה תתקיים אי”ה בשבת קודש פרשת לך לך ח’ חשון תשע”ט The twenty-eighth of…" at bounding box center [442, 175] width 130 height 126
paste textarea "Shacharis at eight-fty"
click at [483, 189] on textarea "העליה לתורה תתקיים אי”ה בשבת קודש פרשת לך לך ח’ חשון תשע”ט The twenty-eighth of…" at bounding box center [442, 175] width 130 height 126
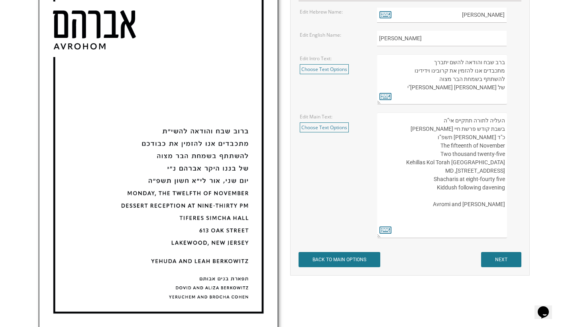
click at [485, 189] on textarea "העליה לתורה תתקיים אי”ה בשבת קודש פרשת לך לך ח’ חשון תשע”ט The twenty-eighth of…" at bounding box center [442, 175] width 130 height 126
click at [489, 189] on textarea "העליה לתורה תתקיים אי”ה בשבת קודש פרשת לך לך ח’ חשון תשע”ט The twenty-eighth of…" at bounding box center [442, 175] width 130 height 126
click at [465, 197] on textarea "העליה לתורה תתקיים אי”ה בשבת קודש פרשת לך לך ח’ חשון תשע”ט The twenty-eighth of…" at bounding box center [442, 175] width 130 height 126
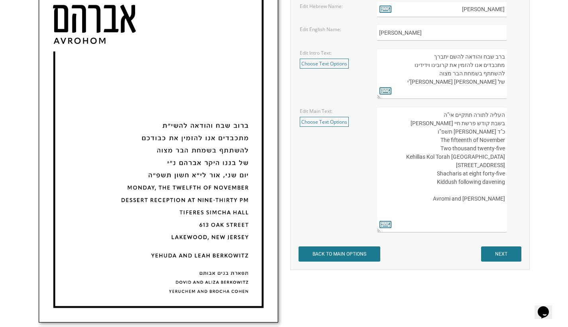
scroll to position [353, 0]
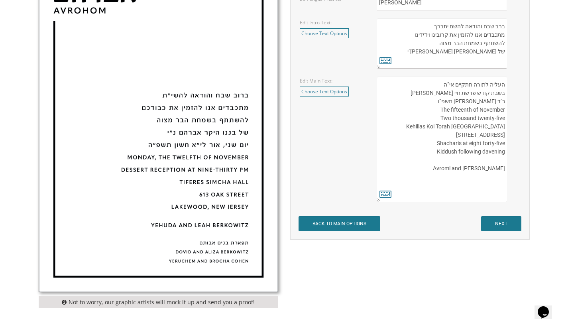
click at [472, 195] on textarea "העליה לתורה תתקיים אי”ה בשבת קודש פרשת לך לך ח’ חשון תשע”ט The twenty-eighth of…" at bounding box center [442, 140] width 130 height 126
type textarea "העליה לתורה תתקיים אי”ה בשבת קודש פרשת חיי שרה כ"ד חשון תשפ”ו The fifteenth of …"
click at [386, 193] on icon at bounding box center [386, 193] width 12 height 11
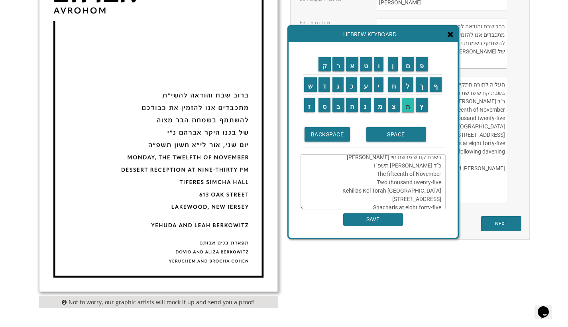
click at [405, 103] on input "ת" at bounding box center [408, 105] width 13 height 14
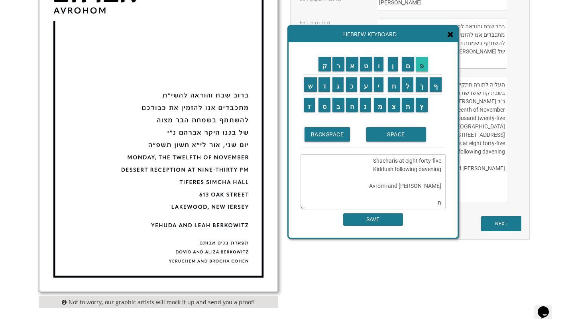
click at [428, 65] on input "פ" at bounding box center [422, 64] width 12 height 14
click at [352, 63] on input "א" at bounding box center [352, 64] width 13 height 14
click at [337, 64] on input "ר" at bounding box center [339, 64] width 12 height 14
click at [406, 106] on input "ת" at bounding box center [408, 105] width 13 height 14
click at [397, 132] on input "SPACE" at bounding box center [397, 134] width 60 height 14
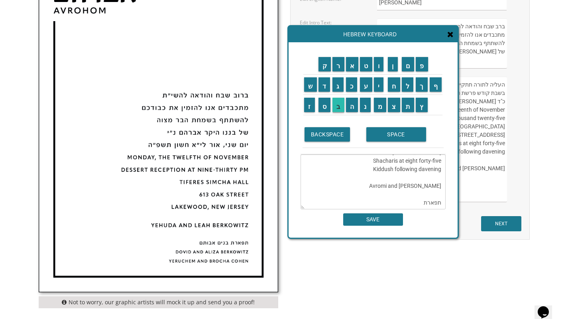
click at [340, 111] on input "ב" at bounding box center [339, 105] width 12 height 14
click at [362, 108] on input "נ" at bounding box center [365, 105] width 11 height 14
click at [379, 89] on input "י" at bounding box center [379, 84] width 10 height 14
click at [408, 70] on input "ם" at bounding box center [408, 64] width 13 height 14
click at [394, 139] on input "SPACE" at bounding box center [397, 134] width 60 height 14
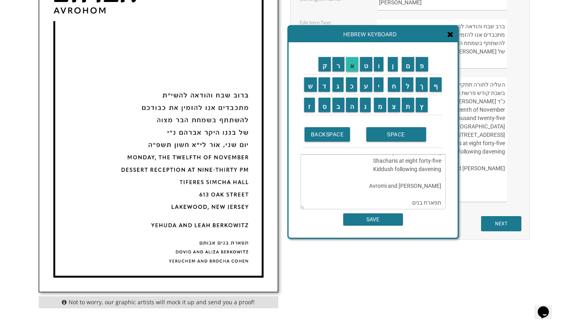
click at [357, 63] on input "א" at bounding box center [352, 64] width 13 height 14
click at [335, 106] on input "ב" at bounding box center [339, 105] width 12 height 14
click at [381, 67] on input "ו" at bounding box center [379, 64] width 10 height 14
click at [413, 110] on input "ת" at bounding box center [408, 105] width 13 height 14
click at [410, 70] on input "ם" at bounding box center [408, 64] width 13 height 14
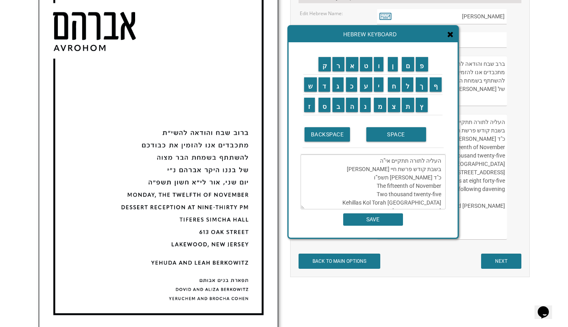
scroll to position [314, 0]
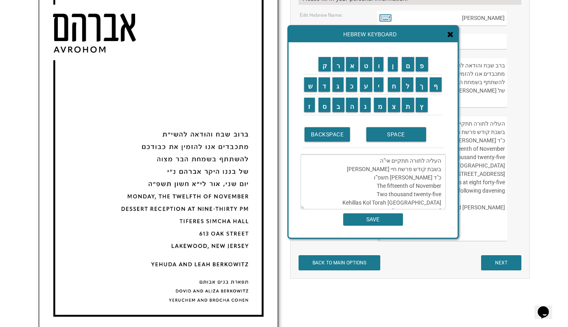
type textarea "העליה לתורה תתקיים אי”ה בשבת קודש פרשת חיי שרה כ"ד חשון תשפ”ו The fifteenth of …"
click at [388, 216] on input "SAVE" at bounding box center [373, 219] width 60 height 12
type textarea "העליה לתורה תתקיים אי”ה בשבת קודש פרשת חיי שרה כ"ד חשון תשפ”ו The fifteenth of …"
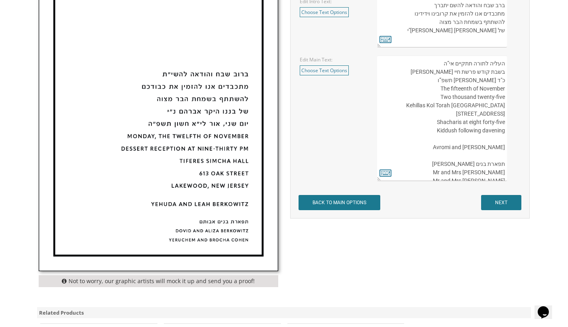
scroll to position [373, 0]
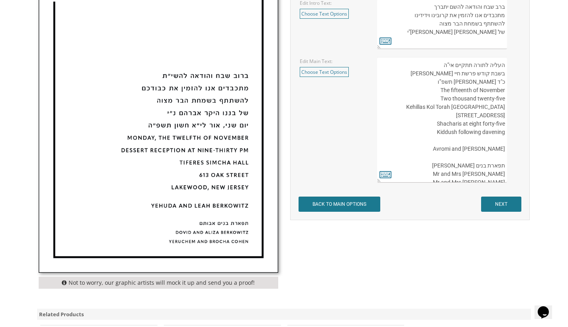
click at [499, 208] on input "NEXT" at bounding box center [501, 204] width 40 height 15
click at [458, 144] on textarea "העליה לתורה תתקיים אי”ה בשבת קודש פרשת לך לך ח’ חשון תשע”ט The twenty-eighth of…" at bounding box center [442, 120] width 130 height 126
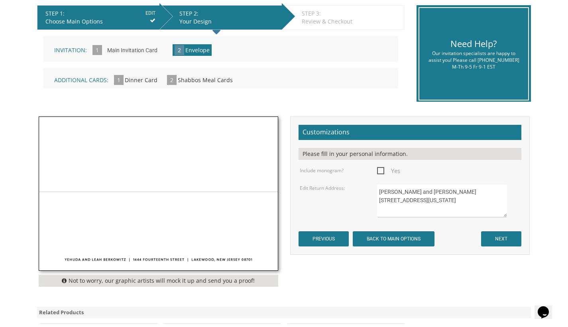
scroll to position [170, 0]
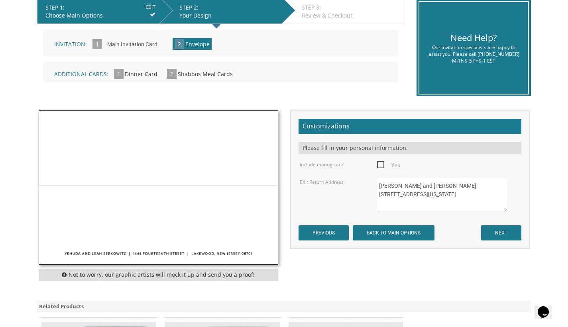
drag, startPoint x: 458, startPoint y: 186, endPoint x: 368, endPoint y: 186, distance: 89.8
click at [368, 186] on div "Edit Return Address: Yehuda and Leah Berkowitz 1444 Fourteenth Street Lakewood,…" at bounding box center [410, 195] width 232 height 34
drag, startPoint x: 439, startPoint y: 194, endPoint x: 378, endPoint y: 194, distance: 61.0
click at [378, 194] on textarea "Yehuda and Leah Berkowitz 1444 Fourteenth Street Lakewood, New Jersey 08701" at bounding box center [442, 195] width 130 height 34
drag, startPoint x: 404, startPoint y: 203, endPoint x: 358, endPoint y: 203, distance: 45.9
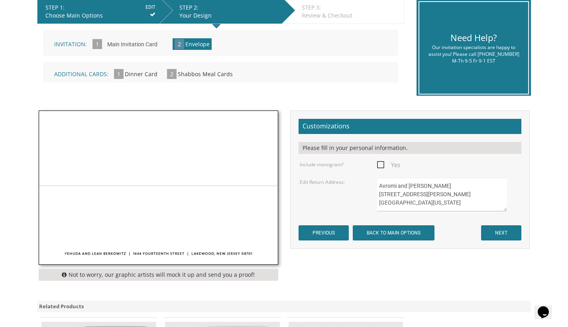
click at [358, 203] on div "Edit Return Address: Yehuda and Leah Berkowitz 1444 Fourteenth Street Lakewood,…" at bounding box center [410, 195] width 232 height 34
drag, startPoint x: 458, startPoint y: 202, endPoint x: 409, endPoint y: 203, distance: 48.7
click at [409, 203] on textarea "Yehuda and Leah Berkowitz 1444 Fourteenth Street Lakewood, New Jersey 08701" at bounding box center [442, 195] width 130 height 34
type textarea "Avromi and Mindy Wiener 6803 Wellwood Ct. Baltimore, Maryland 21209"
click at [487, 232] on input "NEXT" at bounding box center [501, 232] width 40 height 15
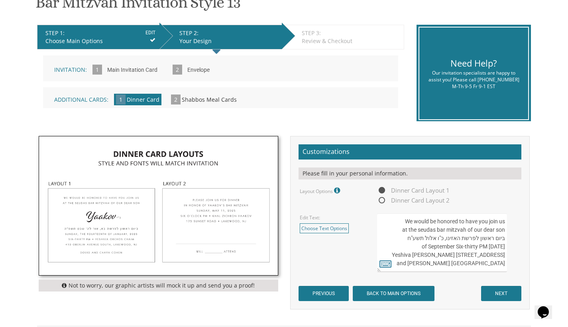
scroll to position [206, 0]
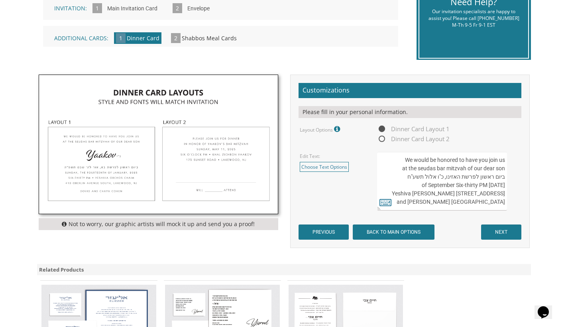
click at [415, 168] on textarea "We would be honored to have you join us at the seudas bar mitzvah of our dear s…" at bounding box center [442, 181] width 130 height 59
drag, startPoint x: 404, startPoint y: 185, endPoint x: 507, endPoint y: 187, distance: 102.9
click at [507, 187] on textarea "We would be honored to have you join us at the seudas bar mitzvah of our dear s…" at bounding box center [442, 181] width 130 height 59
click at [505, 178] on textarea "We would be honored to have you join us at the seudas bar mitzvah of our dear s…" at bounding box center [442, 181] width 130 height 59
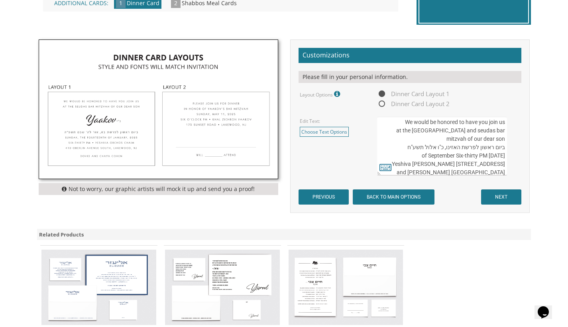
scroll to position [1, 0]
click at [505, 150] on textarea "We would be honored to have you join us at the seudas bar mitzvah of our dear s…" at bounding box center [442, 146] width 130 height 59
type textarea "We would be honored to have you join us at the siyum and seudas bar mitzvah of …"
click at [383, 168] on icon at bounding box center [386, 167] width 12 height 11
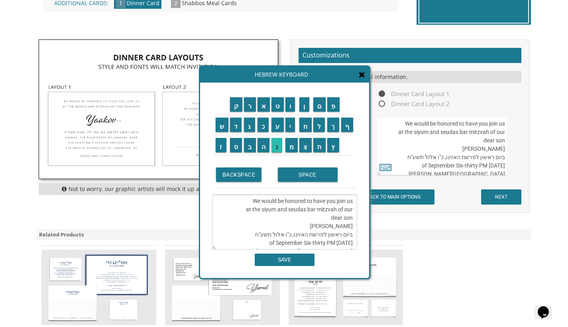
click at [274, 146] on input "נ" at bounding box center [277, 145] width 11 height 14
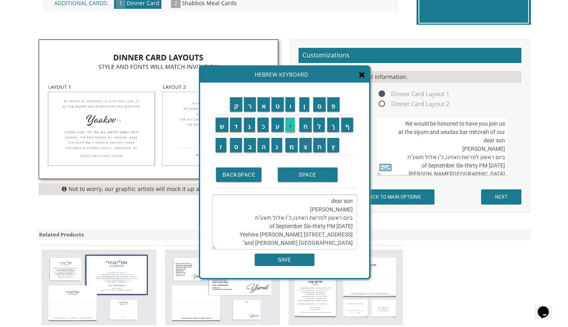
click at [289, 131] on input "י" at bounding box center [291, 125] width 10 height 14
click at [283, 267] on div "ק ר א ט ו ן ם פ ש ד ג כ ע י ח ל" at bounding box center [284, 180] width 169 height 195
click at [299, 247] on textarea "We would be honored to have you join us at the siyum and seudas bar mitzvah of …" at bounding box center [284, 222] width 145 height 55
click at [333, 203] on textarea "We would be honored to have you join us at the siyum and seudas bar mitzvah of …" at bounding box center [284, 222] width 145 height 55
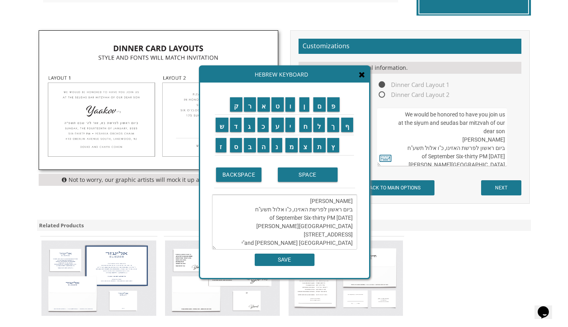
scroll to position [32, 0]
click at [465, 146] on textarea "We would be honored to have you join us at the seudas bar mitzvah of our dear s…" at bounding box center [442, 137] width 130 height 59
click at [320, 207] on textarea "We would be honored to have you join us at the siyum and seudas bar mitzvah of …" at bounding box center [284, 222] width 145 height 55
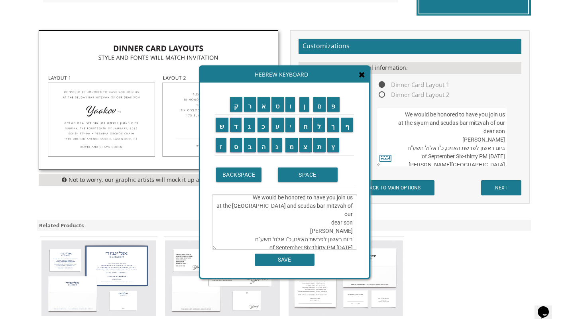
scroll to position [0, 0]
click at [353, 227] on textarea "We would be honored to have you join us at the siyum and seudas bar mitzvah of …" at bounding box center [284, 222] width 145 height 55
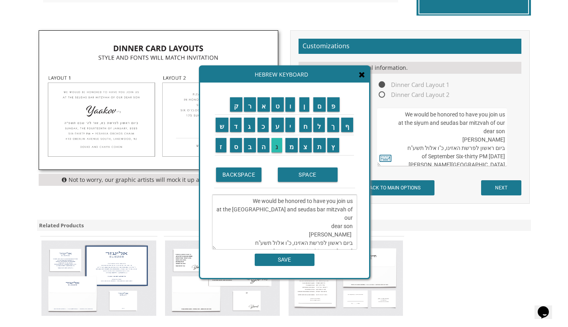
click at [274, 147] on input "נ" at bounding box center [277, 145] width 11 height 14
click at [290, 122] on input "י" at bounding box center [291, 125] width 10 height 14
click at [326, 235] on textarea "We would be honored to have you join us at the siyum and seudas bar mitzvah of …" at bounding box center [284, 222] width 145 height 55
click at [284, 235] on textarea "We would be honored to have you join us at the siyum and seudas bar mitzvah of …" at bounding box center [284, 222] width 145 height 55
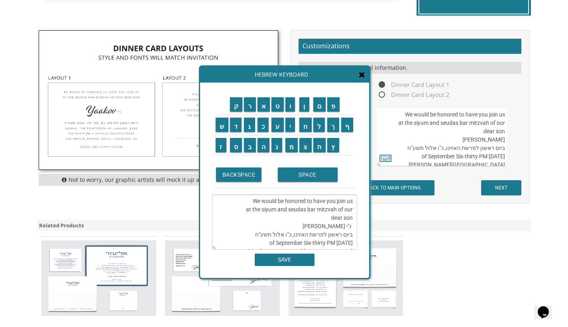
click at [314, 233] on textarea "We would be honored to have you join us at the siyum and seudas bar mitzvah of …" at bounding box center [284, 222] width 145 height 55
click at [296, 235] on textarea "We would be honored to have you join us at the siyum and seudas bar mitzvah of …" at bounding box center [284, 222] width 145 height 55
click at [286, 235] on textarea "We would be honored to have you join us at the siyum and seudas bar mitzvah of …" at bounding box center [284, 222] width 145 height 55
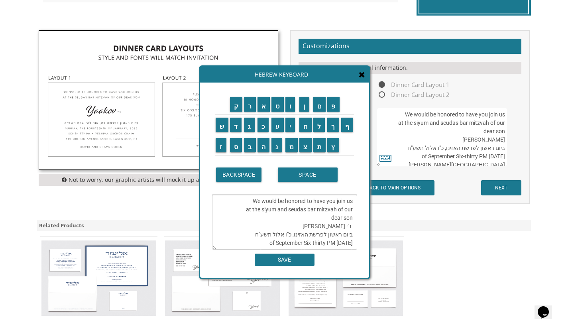
click at [337, 237] on textarea "We would be honored to have you join us at the siyum and seudas bar mitzvah of …" at bounding box center [284, 222] width 145 height 55
click at [320, 236] on textarea "We would be honored to have you join us at the siyum and seudas bar mitzvah of …" at bounding box center [284, 222] width 145 height 55
click at [304, 236] on textarea "We would be honored to have you join us at the siyum and seudas bar mitzvah of …" at bounding box center [284, 222] width 145 height 55
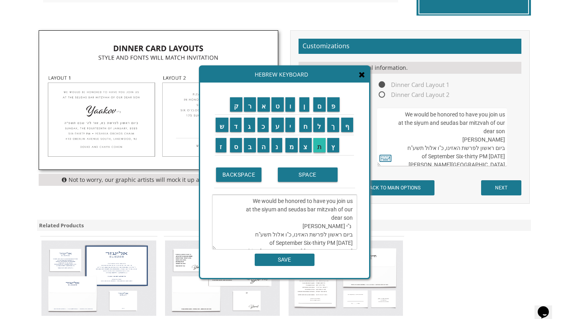
click at [324, 151] on input "ת" at bounding box center [320, 145] width 13 height 14
click at [292, 235] on textarea "We would be honored to have you join us at the siyum and seudas bar mitzvah of …" at bounding box center [284, 222] width 145 height 55
click at [320, 146] on input "ת" at bounding box center [320, 145] width 13 height 14
click at [292, 106] on input "ו" at bounding box center [291, 104] width 10 height 14
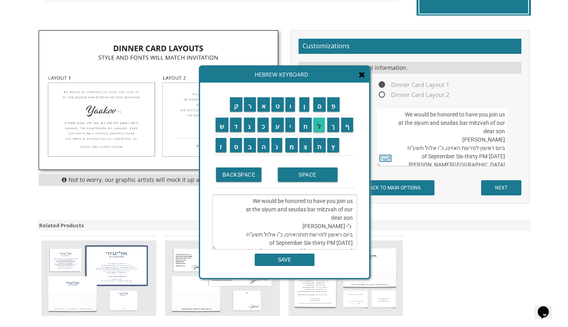
click at [322, 128] on input "ל" at bounding box center [320, 125] width 12 height 14
click at [238, 129] on input "ד" at bounding box center [236, 125] width 12 height 14
click at [293, 112] on td "ו" at bounding box center [292, 105] width 14 height 20
click at [292, 109] on input "ו" at bounding box center [291, 104] width 10 height 14
click at [317, 146] on input "ת" at bounding box center [320, 145] width 13 height 14
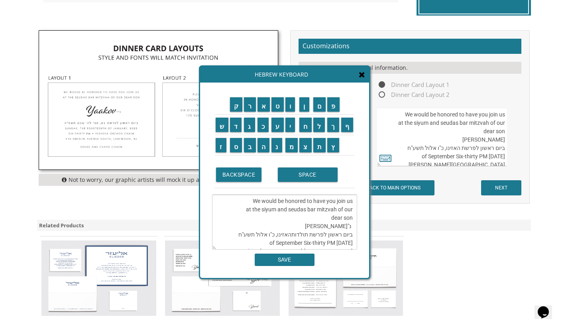
click at [283, 235] on textarea "We would be honored to have you join us at the siyum and seudas bar mitzvah of …" at bounding box center [284, 222] width 145 height 55
click at [289, 235] on textarea "We would be honored to have you join us at the siyum and seudas bar mitzvah of …" at bounding box center [284, 222] width 145 height 55
click at [276, 235] on textarea "We would be honored to have you join us at the siyum and seudas bar mitzvah of …" at bounding box center [284, 222] width 145 height 55
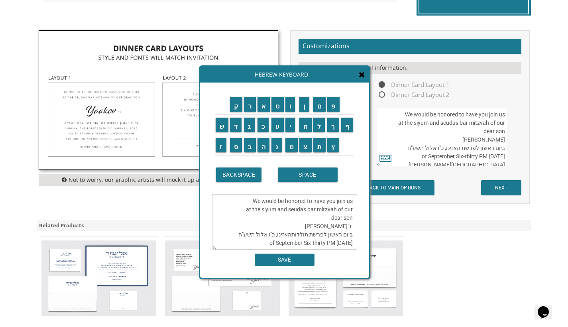
click at [280, 236] on textarea "We would be honored to have you join us at the siyum and seudas bar mitzvah of …" at bounding box center [284, 222] width 145 height 55
click at [294, 235] on textarea "We would be honored to have you join us at the siyum and seudas bar mitzvah of …" at bounding box center [284, 222] width 145 height 55
click at [288, 235] on textarea "We would be honored to have you join us at the siyum and seudas bar mitzvah of …" at bounding box center [284, 222] width 145 height 55
click at [280, 235] on textarea "We would be honored to have you join us at the siyum and seudas bar mitzvah of …" at bounding box center [284, 222] width 145 height 55
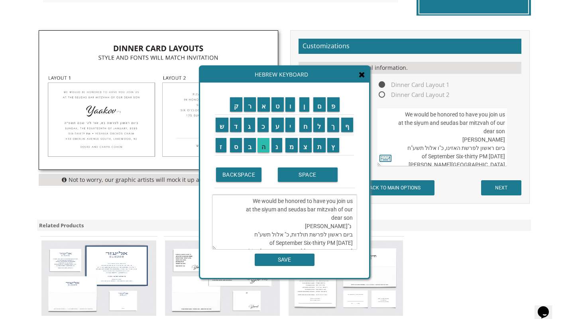
click at [262, 148] on input "ה" at bounding box center [264, 145] width 12 height 14
click at [266, 235] on textarea "We would be honored to have you join us at the siyum and seudas bar mitzvah of …" at bounding box center [284, 222] width 145 height 55
click at [273, 236] on textarea "We would be honored to have you join us at the siyum and seudas bar mitzvah of …" at bounding box center [284, 222] width 145 height 55
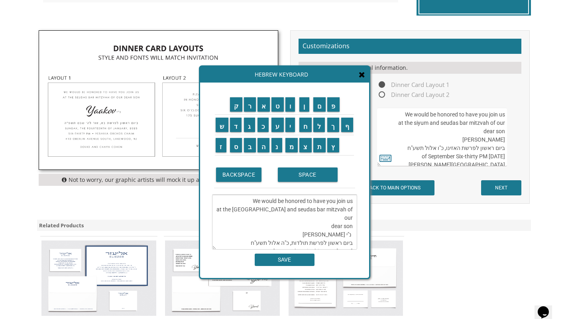
click at [273, 236] on textarea "We would be honored to have you join us at the siyum and seudas bar mitzvah of …" at bounding box center [284, 222] width 145 height 55
click at [306, 124] on input "ח" at bounding box center [306, 125] width 12 height 14
click at [222, 127] on input "ש" at bounding box center [222, 125] width 13 height 14
click at [289, 106] on input "ו" at bounding box center [291, 104] width 10 height 14
click at [306, 106] on input "ן" at bounding box center [305, 104] width 10 height 14
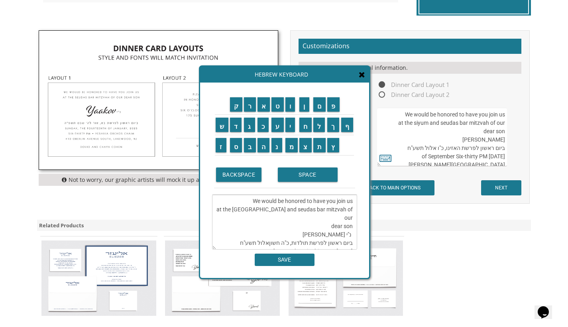
click at [262, 238] on textarea "We would be honored to have you join us at the siyum and seudas bar mitzvah of …" at bounding box center [284, 222] width 145 height 55
click at [262, 237] on textarea "We would be honored to have you join us at the siyum and seudas bar mitzvah of …" at bounding box center [284, 222] width 145 height 55
click at [263, 236] on textarea "We would be honored to have you join us at the siyum and seudas bar mitzvah of …" at bounding box center [284, 222] width 145 height 55
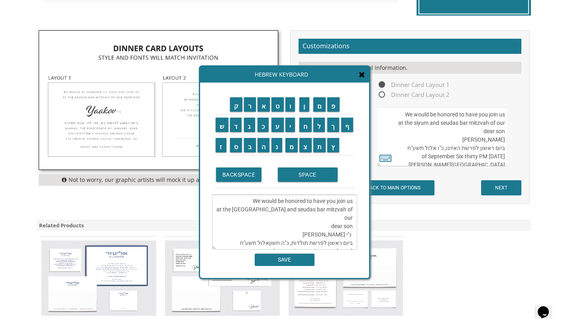
click at [254, 235] on textarea "We would be honored to have you join us at the siyum and seudas bar mitzvah of …" at bounding box center [284, 222] width 145 height 55
click at [256, 235] on textarea "We would be honored to have you join us at the siyum and seudas bar mitzvah of …" at bounding box center [284, 222] width 145 height 55
click at [253, 236] on textarea "We would be honored to have you join us at the siyum and seudas bar mitzvah of …" at bounding box center [284, 222] width 145 height 55
click at [255, 237] on textarea "We would be honored to have you join us at the siyum and seudas bar mitzvah of …" at bounding box center [284, 222] width 145 height 55
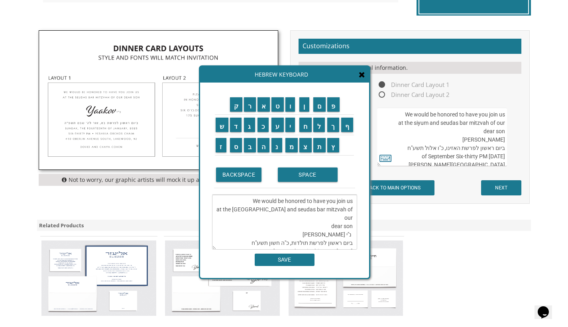
click at [253, 237] on textarea "We would be honored to have you join us at the siyum and seudas bar mitzvah of …" at bounding box center [284, 222] width 145 height 55
click at [332, 108] on input "פ" at bounding box center [334, 104] width 12 height 14
click at [248, 235] on textarea "We would be honored to have you join us at the siyum and seudas bar mitzvah of …" at bounding box center [284, 222] width 145 height 55
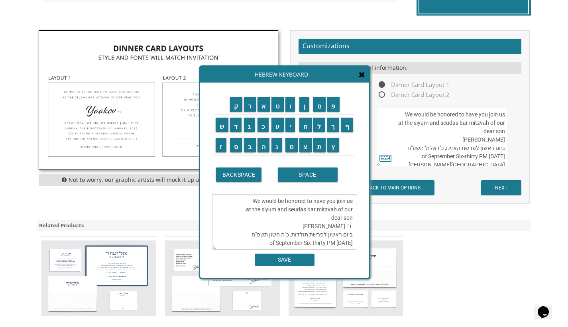
click at [245, 235] on textarea "We would be honored to have you join us at the siyum and seudas bar mitzvah of …" at bounding box center [284, 222] width 145 height 55
click at [290, 110] on input "ו" at bounding box center [291, 104] width 10 height 14
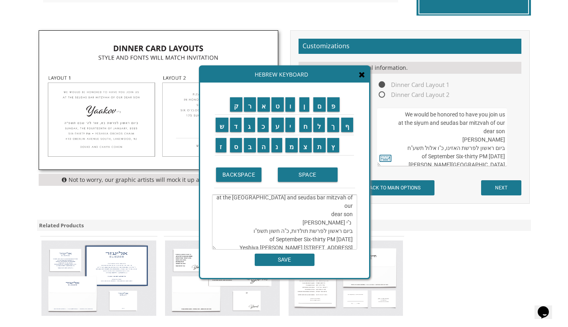
scroll to position [14, 0]
click at [273, 231] on textarea "We would be honored to have you join us at the siyum and seudas bar mitzvah of …" at bounding box center [284, 222] width 145 height 55
click at [282, 231] on textarea "We would be honored to have you join us at the siyum and seudas bar mitzvah of …" at bounding box center [284, 222] width 145 height 55
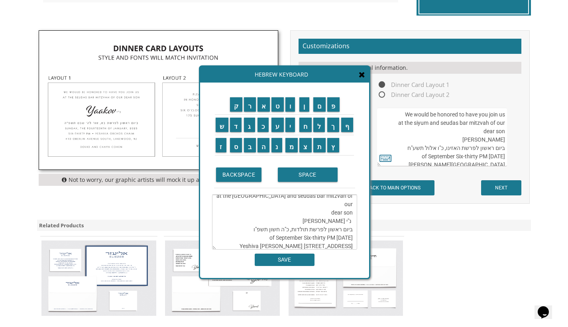
click at [311, 228] on textarea "We would be honored to have you join us at the siyum and seudas bar mitzvah of …" at bounding box center [284, 222] width 145 height 55
click at [327, 230] on textarea "We would be honored to have you join us at the siyum and seudas bar mitzvah of …" at bounding box center [284, 222] width 145 height 55
click at [245, 239] on textarea "We would be honored to have you join us at the siyum and seudas bar mitzvah of …" at bounding box center [284, 222] width 145 height 55
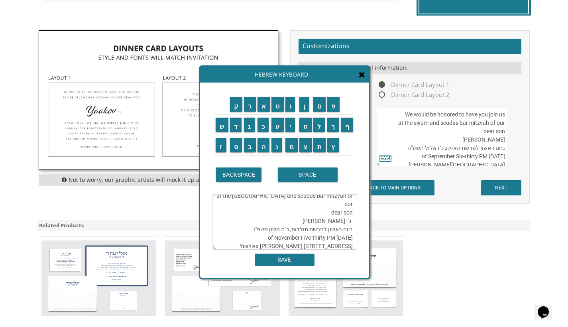
click at [245, 239] on textarea "We would be honored to have you join us at the siyum and seudas bar mitzvah of …" at bounding box center [284, 222] width 145 height 55
click at [229, 239] on textarea "We would be honored to have you join us at the siyum and seudas bar mitzvah of …" at bounding box center [284, 222] width 145 height 55
click at [260, 239] on textarea "We would be honored to have you join us at the siyum and seudas bar mitzvah of …" at bounding box center [284, 222] width 145 height 55
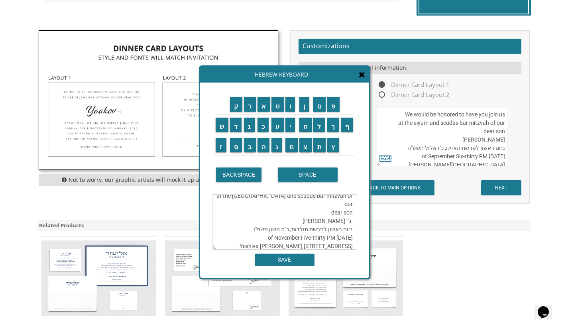
click at [261, 239] on textarea "We would be honored to have you join us at the siyum and seudas bar mitzvah of …" at bounding box center [284, 222] width 145 height 55
click at [285, 238] on textarea "We would be honored to have you join us at the siyum and seudas bar mitzvah of …" at bounding box center [284, 222] width 145 height 55
click at [353, 240] on textarea "We would be honored to have you join us at the siyum and seudas bar mitzvah of …" at bounding box center [284, 222] width 145 height 55
click at [351, 239] on textarea "We would be honored to have you join us at the siyum and seudas bar mitzvah of …" at bounding box center [284, 222] width 145 height 55
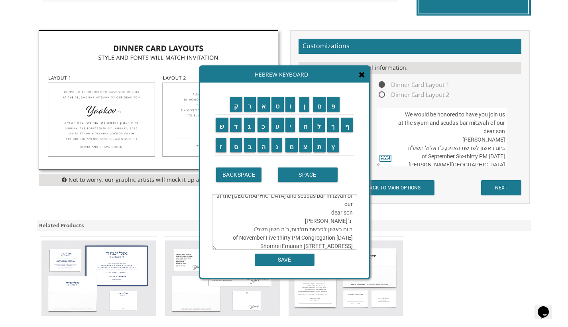
click at [302, 251] on div "SAVE" at bounding box center [284, 258] width 145 height 16
click at [303, 250] on div "SAVE" at bounding box center [284, 258] width 145 height 16
click at [306, 249] on textarea "We would be honored to have you join us at the siyum and seudas bar mitzvah of …" at bounding box center [284, 222] width 145 height 55
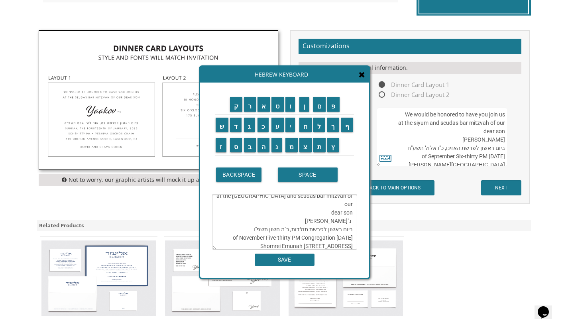
scroll to position [14, 0]
click at [338, 245] on textarea "We would be honored to have you join us at the siyum and seudas bar mitzvah of …" at bounding box center [284, 222] width 145 height 55
click at [351, 245] on textarea "We would be honored to have you join us at the siyum and seudas bar mitzvah of …" at bounding box center [284, 222] width 145 height 55
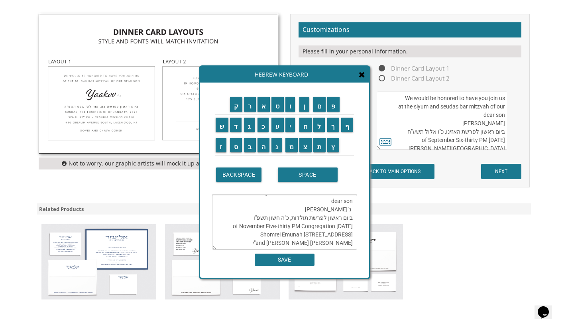
scroll to position [270, 0]
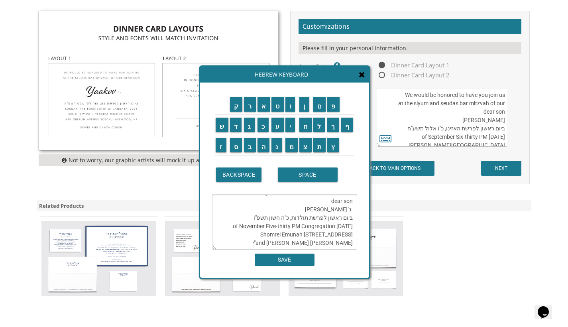
click at [316, 242] on textarea "We would be honored to have you join us at the siyum and seudas bar mitzvah of …" at bounding box center [284, 222] width 145 height 55
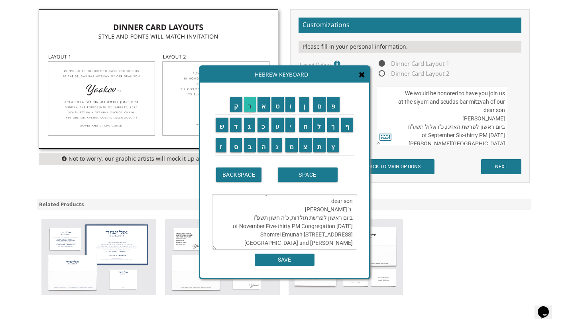
scroll to position [273, 0]
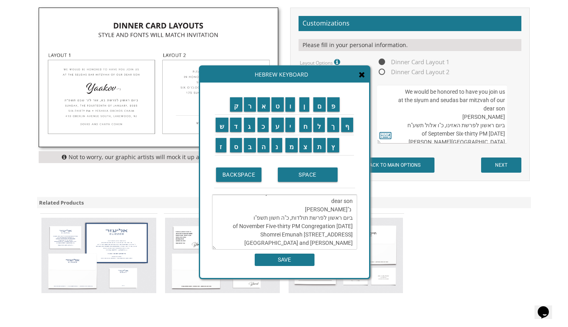
type textarea "We would be honored to have you join us at the siyum and seudas bar mitzvah of …"
click at [275, 264] on input "SAVE" at bounding box center [285, 260] width 60 height 12
type textarea "We would be honored to have you join us at the siyum and seudas bar mitzvah of …"
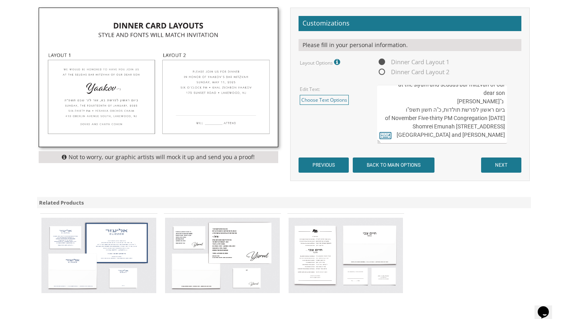
click at [501, 163] on input "NEXT" at bounding box center [501, 165] width 40 height 15
click at [494, 166] on input "NEXT" at bounding box center [501, 165] width 40 height 15
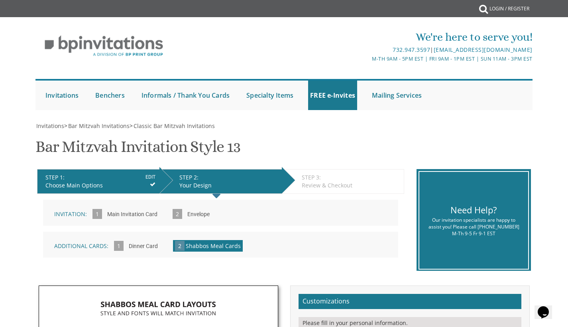
scroll to position [2, 0]
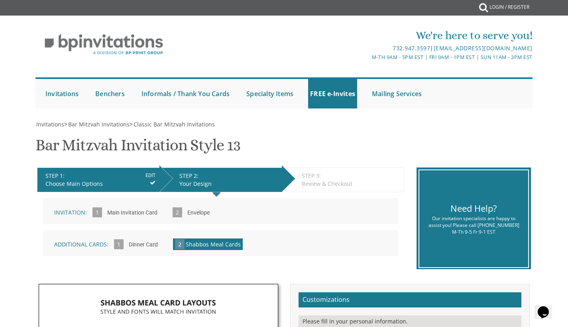
click at [148, 247] on input "Dinner Card" at bounding box center [143, 245] width 37 height 22
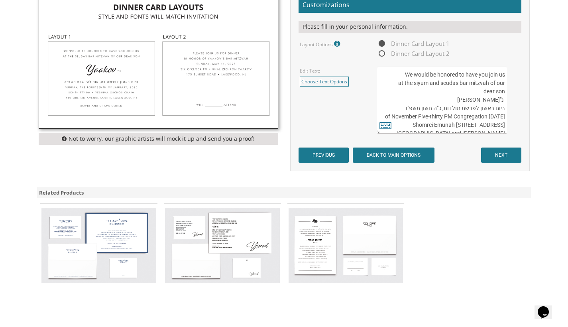
click at [491, 121] on textarea "We would be honored to have you join us at the siyum and seudas bar mitzvah of …" at bounding box center [442, 100] width 130 height 67
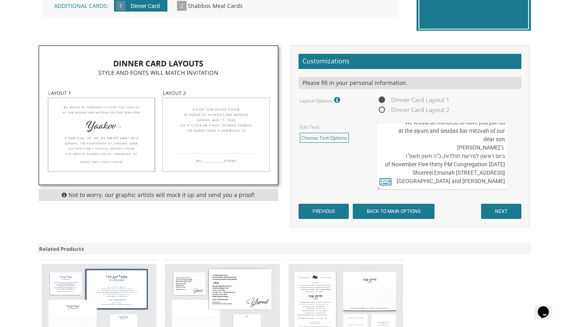
scroll to position [29, 0]
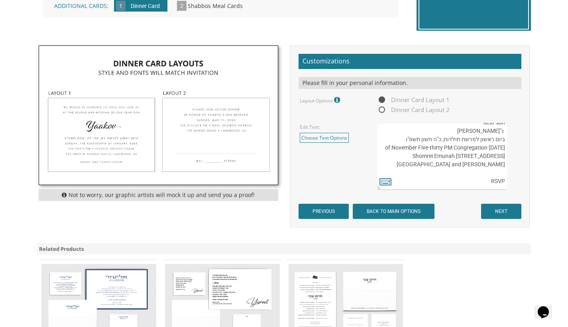
paste textarea "[EMAIL_ADDRESS][DOMAIN_NAME]"
type textarea "We would be honored to have you join us at the siyum and seudas bar mitzvah of …"
click at [507, 211] on input "NEXT" at bounding box center [501, 211] width 40 height 15
click at [488, 215] on input "NEXT" at bounding box center [501, 211] width 40 height 15
click at [489, 213] on input "NEXT" at bounding box center [501, 211] width 40 height 15
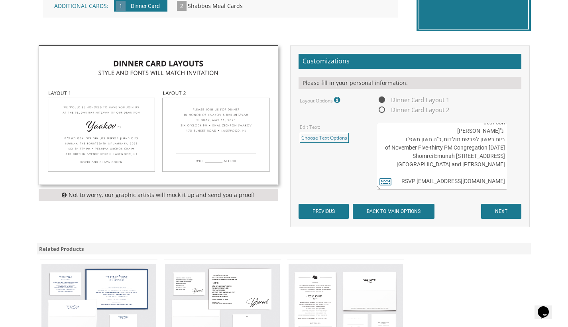
click at [492, 210] on input "NEXT" at bounding box center [501, 211] width 40 height 15
click at [421, 153] on textarea "We would be honored to have you join us at the siyum and seudas bar mitzvah of …" at bounding box center [442, 156] width 130 height 67
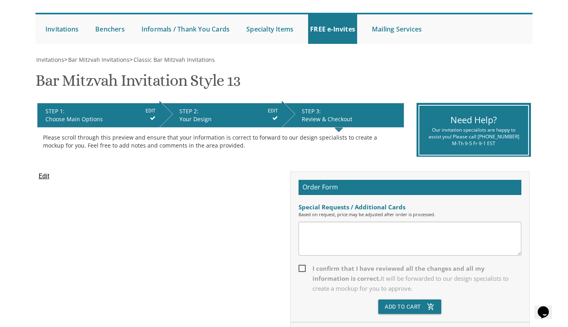
scroll to position [51, 0]
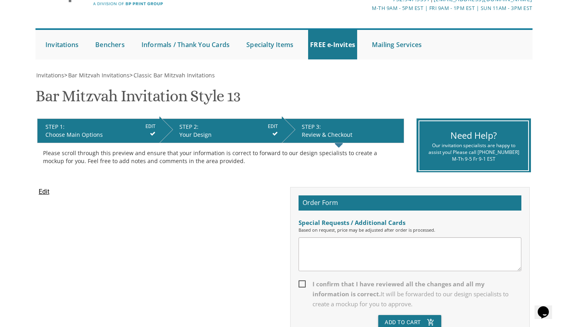
click at [112, 131] on div "Choose Main Options" at bounding box center [100, 135] width 110 height 8
click at [237, 141] on li "STEP 2: EDIT Your Design" at bounding box center [221, 130] width 122 height 25
click at [151, 131] on icon at bounding box center [153, 134] width 6 height 6
click at [151, 128] on input "EDIT" at bounding box center [151, 126] width 10 height 7
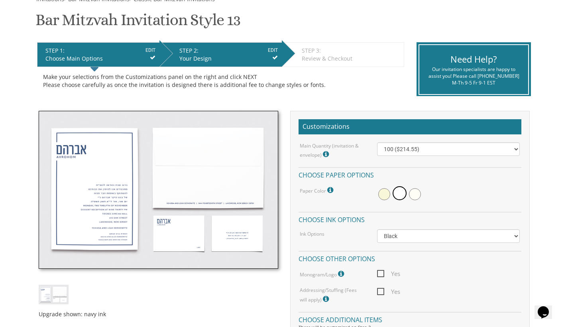
scroll to position [226, 0]
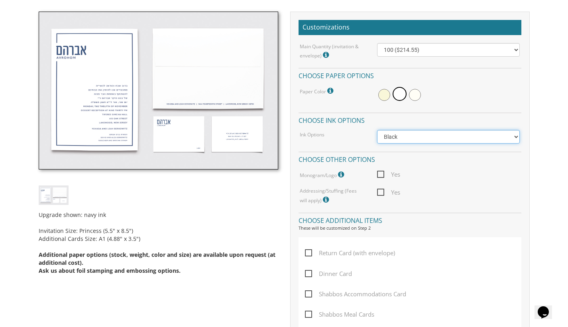
select select "Standard"
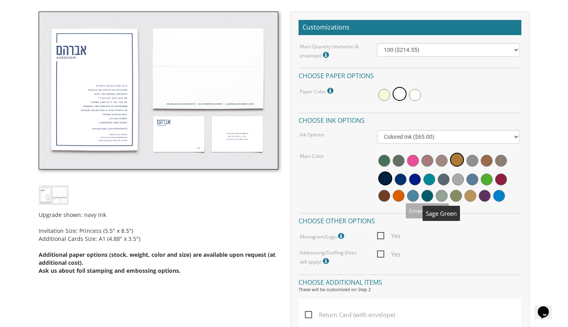
click at [430, 195] on span at bounding box center [428, 196] width 12 height 12
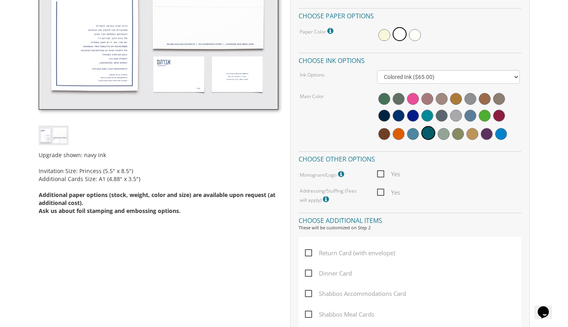
scroll to position [376, 0]
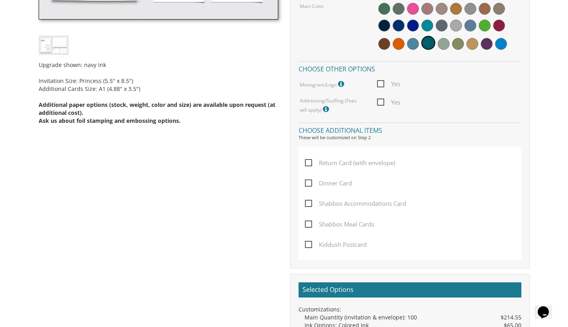
click at [308, 200] on span "Shabbos Accommodations Card" at bounding box center [355, 204] width 101 height 10
click at [308, 200] on input "Shabbos Accommodations Card" at bounding box center [307, 202] width 5 height 5
click at [309, 202] on span "Shabbos Accommodations Card" at bounding box center [355, 204] width 101 height 10
click at [309, 202] on input "Shabbos Accommodations Card" at bounding box center [307, 202] width 5 height 5
checkbox input "false"
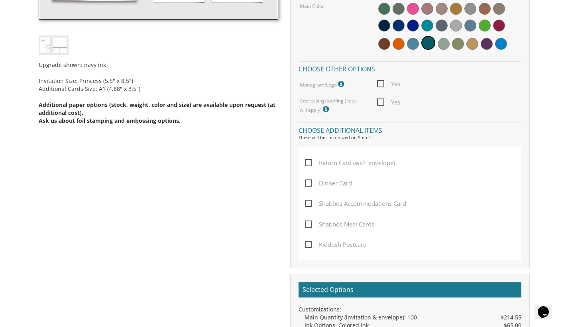
click at [309, 184] on span "Dinner Card" at bounding box center [328, 183] width 47 height 10
click at [309, 184] on input "Dinner Card" at bounding box center [307, 182] width 5 height 5
checkbox input "true"
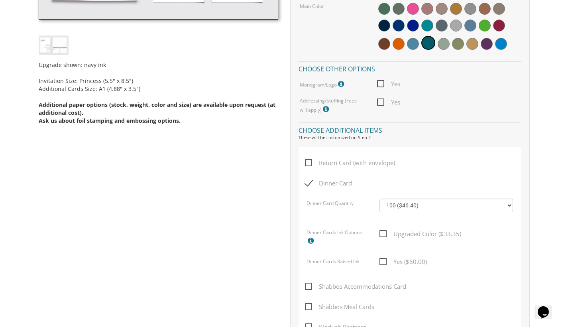
click at [385, 233] on span "Upgraded Color ($33.35)" at bounding box center [421, 234] width 82 height 10
click at [385, 233] on input "Upgraded Color ($33.35)" at bounding box center [382, 233] width 5 height 5
checkbox input "true"
select select "300"
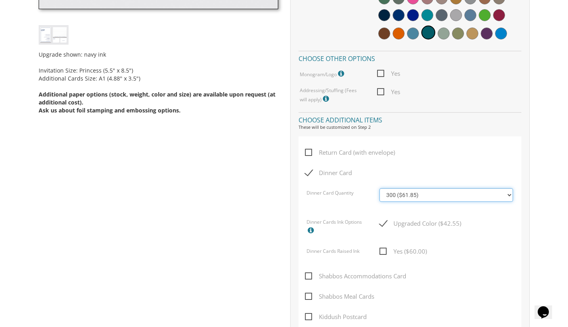
scroll to position [414, 0]
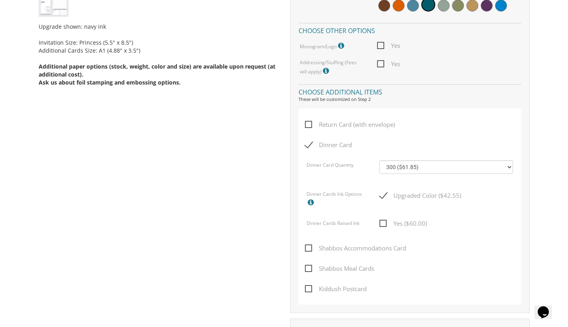
click at [313, 245] on span "Shabbos Accommodations Card" at bounding box center [355, 248] width 101 height 10
click at [310, 245] on input "Shabbos Accommodations Card" at bounding box center [307, 247] width 5 height 5
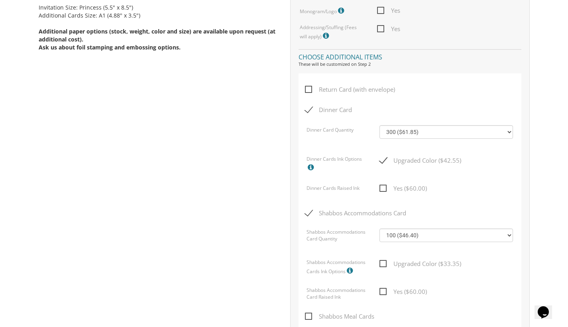
scroll to position [473, 0]
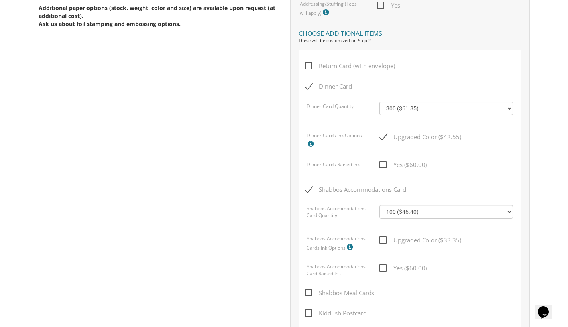
click at [312, 188] on span "Shabbos Accommodations Card" at bounding box center [355, 190] width 101 height 10
click at [310, 188] on input "Shabbos Accommodations Card" at bounding box center [307, 188] width 5 height 5
checkbox input "false"
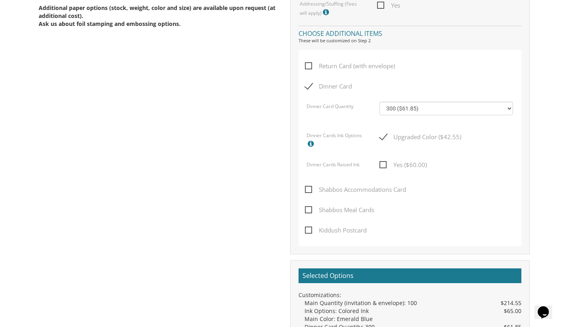
click at [312, 207] on span "Shabbos Meal Cards" at bounding box center [339, 210] width 69 height 10
click at [310, 207] on input "Shabbos Meal Cards" at bounding box center [307, 209] width 5 height 5
checkbox input "true"
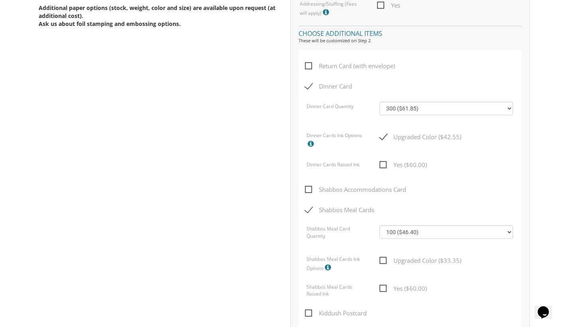
click at [385, 256] on span "Upgraded Color ($33.35)" at bounding box center [421, 261] width 82 height 10
click at [385, 257] on input "Upgraded Color ($33.35)" at bounding box center [382, 259] width 5 height 5
checkbox input "true"
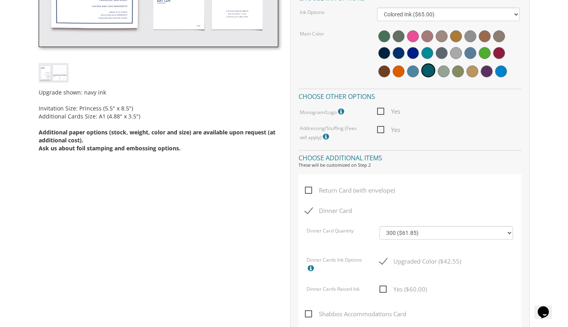
scroll to position [195, 0]
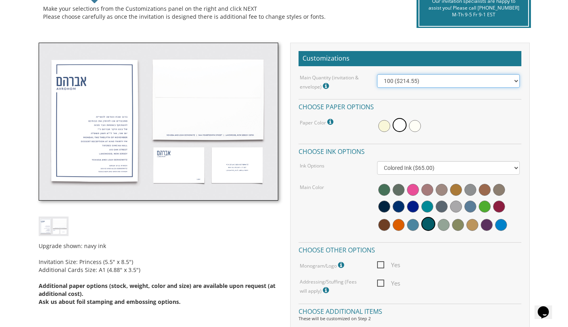
select select "400"
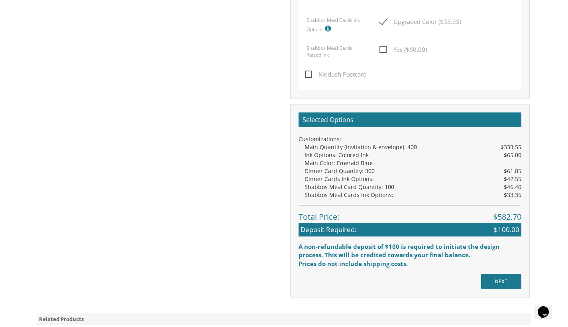
scroll to position [723, 0]
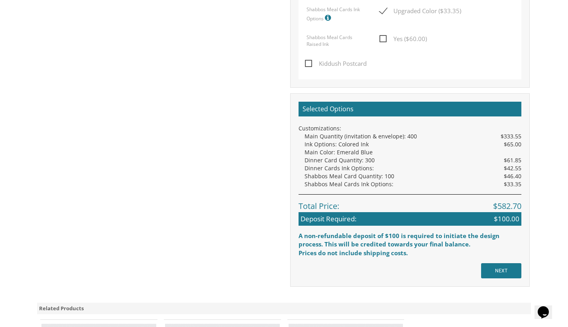
click at [493, 263] on input "NEXT" at bounding box center [501, 270] width 40 height 15
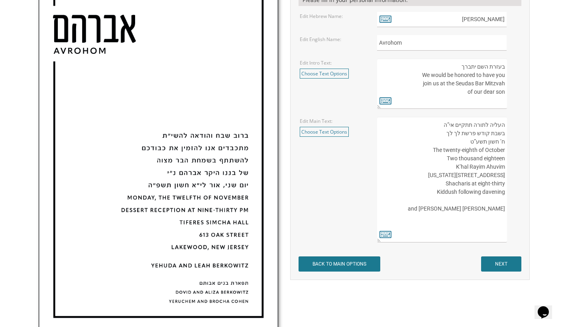
scroll to position [314, 0]
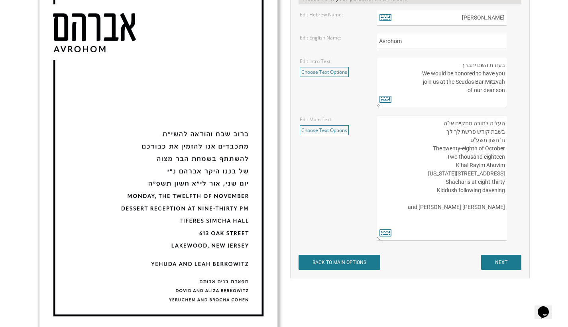
click at [361, 262] on input "BACK TO MAIN OPTIONS" at bounding box center [340, 262] width 82 height 15
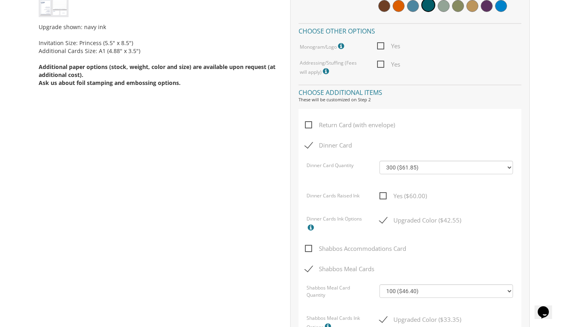
scroll to position [148, 0]
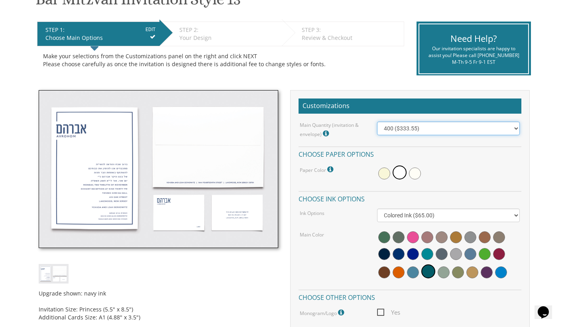
select select "300"
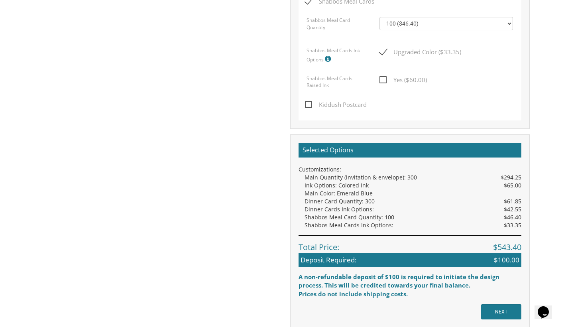
scroll to position [735, 0]
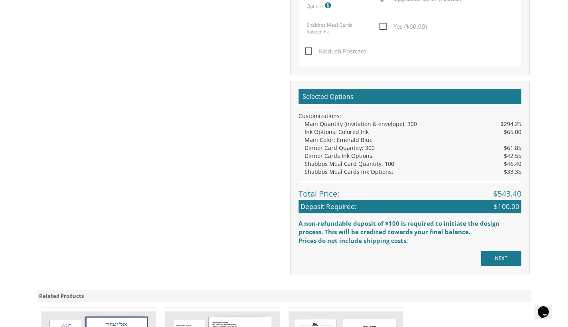
click at [498, 251] on input "NEXT" at bounding box center [501, 258] width 40 height 15
click at [503, 251] on input "NEXT" at bounding box center [501, 258] width 40 height 15
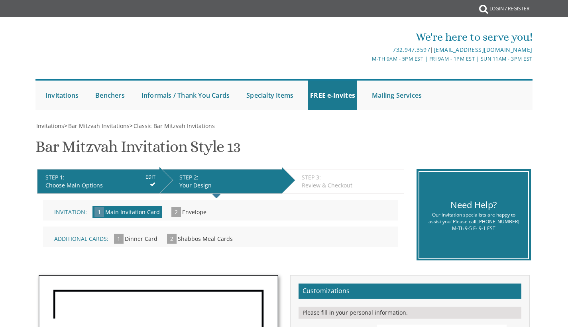
click at [503, 284] on h2 "Customizations" at bounding box center [410, 291] width 223 height 15
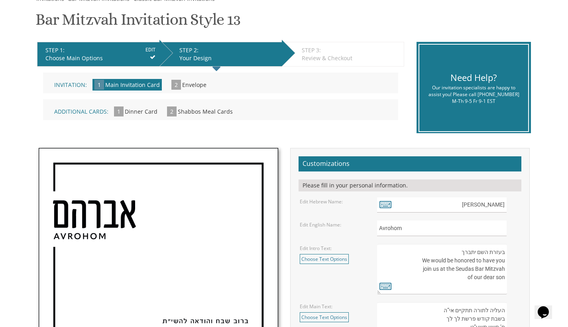
scroll to position [98, 0]
